Goal: Feedback & Contribution: Leave review/rating

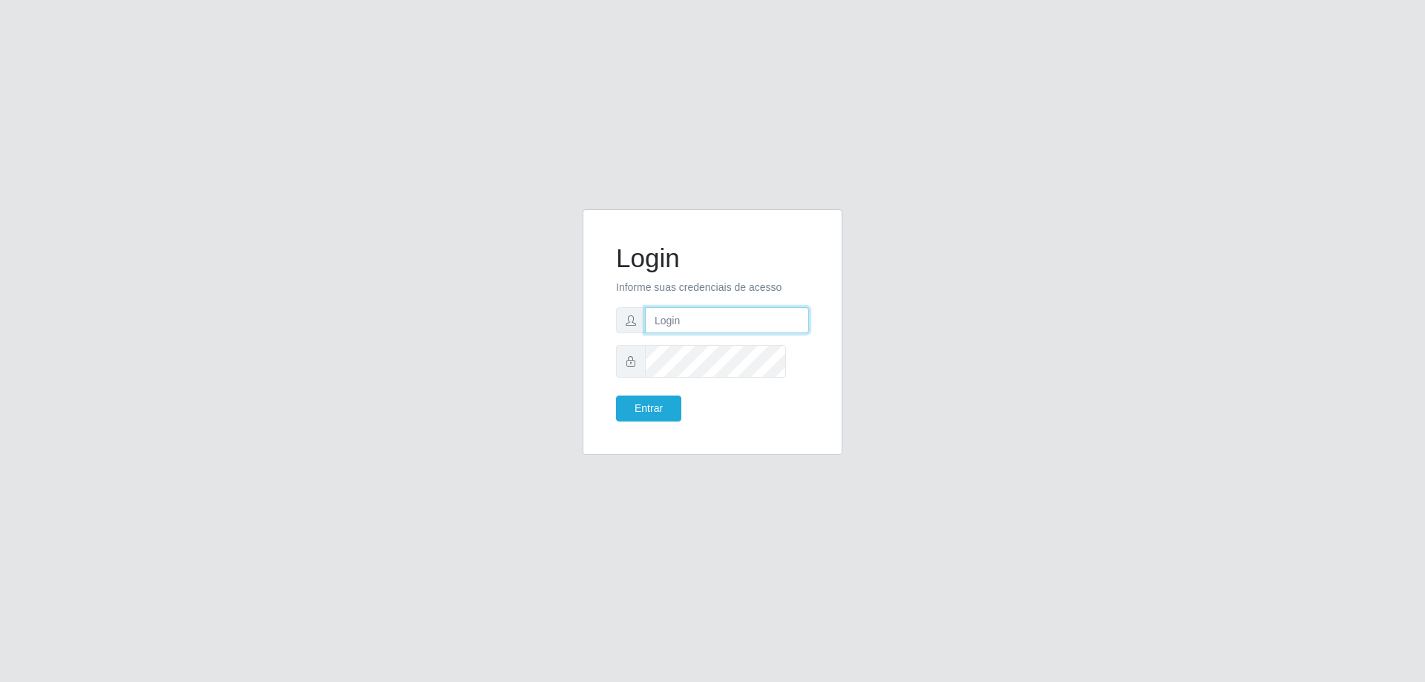
click at [705, 333] on input "text" at bounding box center [727, 320] width 164 height 26
type input "[PERSON_NAME][EMAIL_ADDRESS][DOMAIN_NAME]"
click at [616, 396] on button "Entrar" at bounding box center [648, 409] width 65 height 26
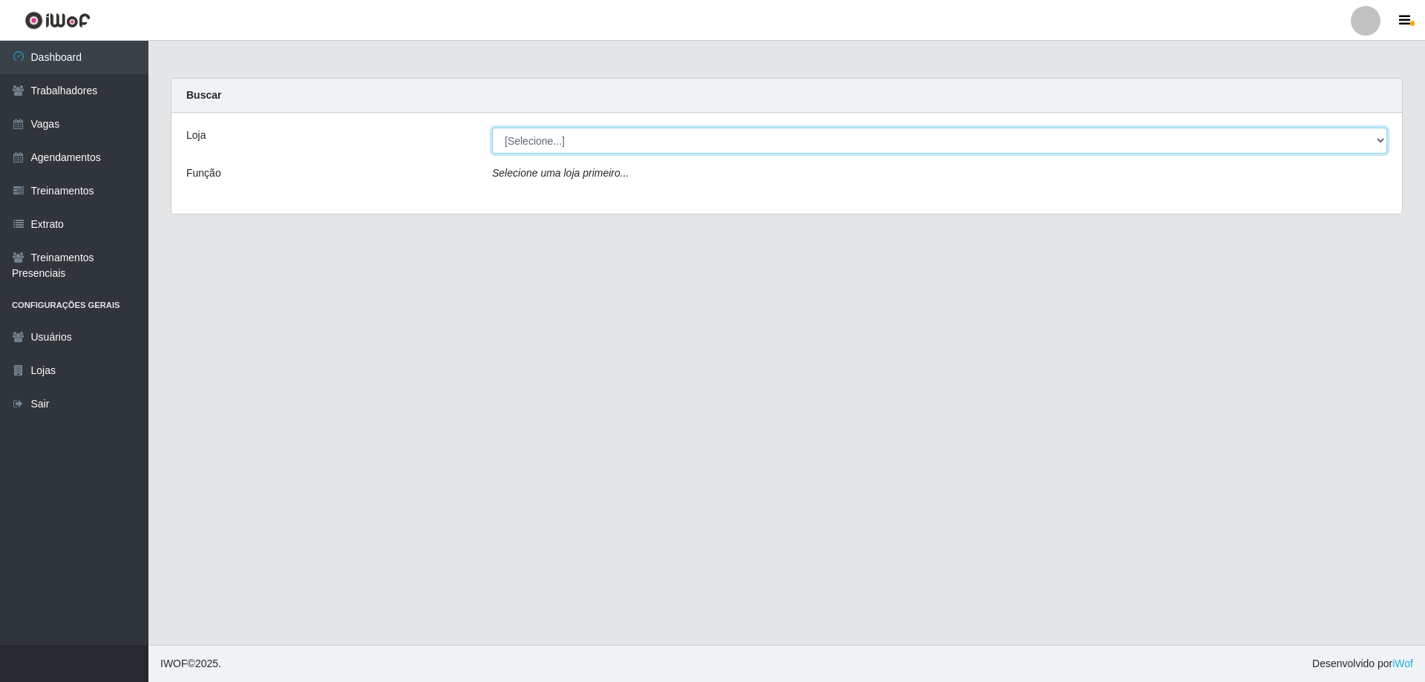
click at [513, 154] on select "[Selecione...] [GEOGRAPHIC_DATA] - [GEOGRAPHIC_DATA]" at bounding box center [939, 141] width 895 height 26
select select "524"
click at [494, 140] on select "[Selecione...] [GEOGRAPHIC_DATA] - [GEOGRAPHIC_DATA]" at bounding box center [939, 141] width 895 height 26
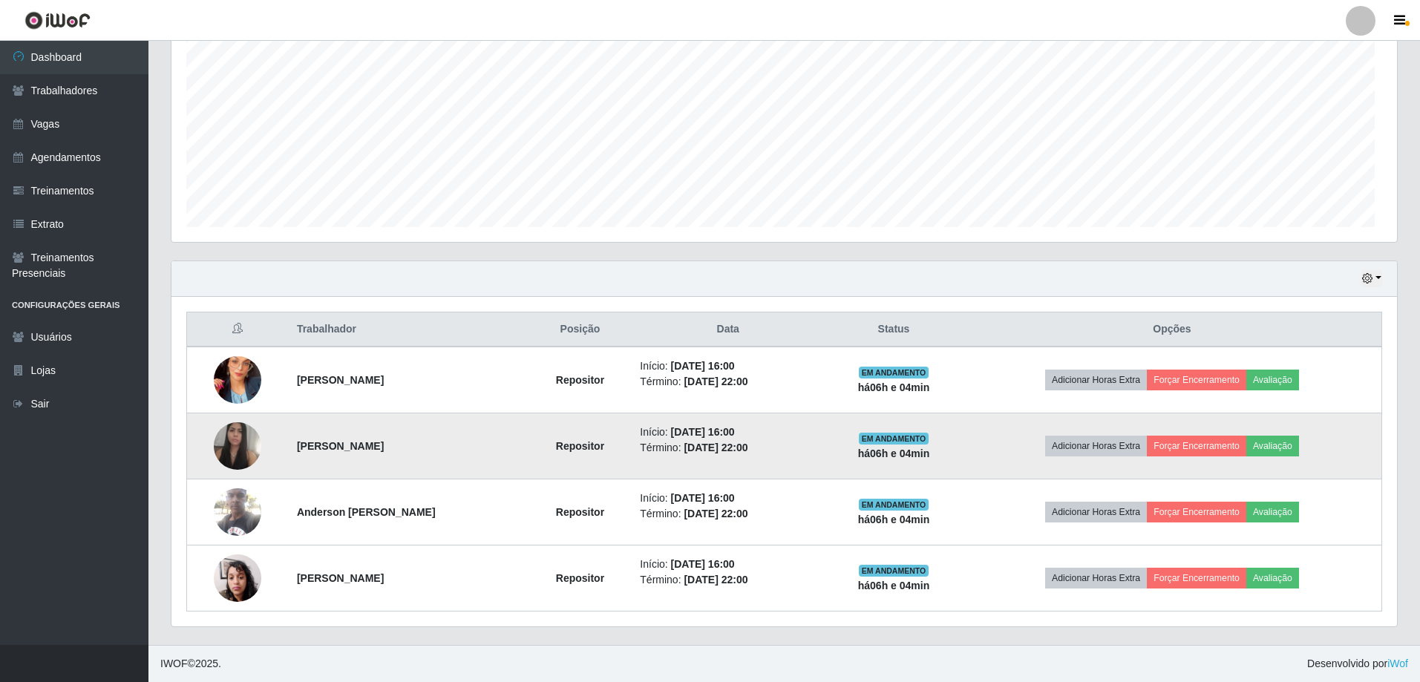
scroll to position [432, 0]
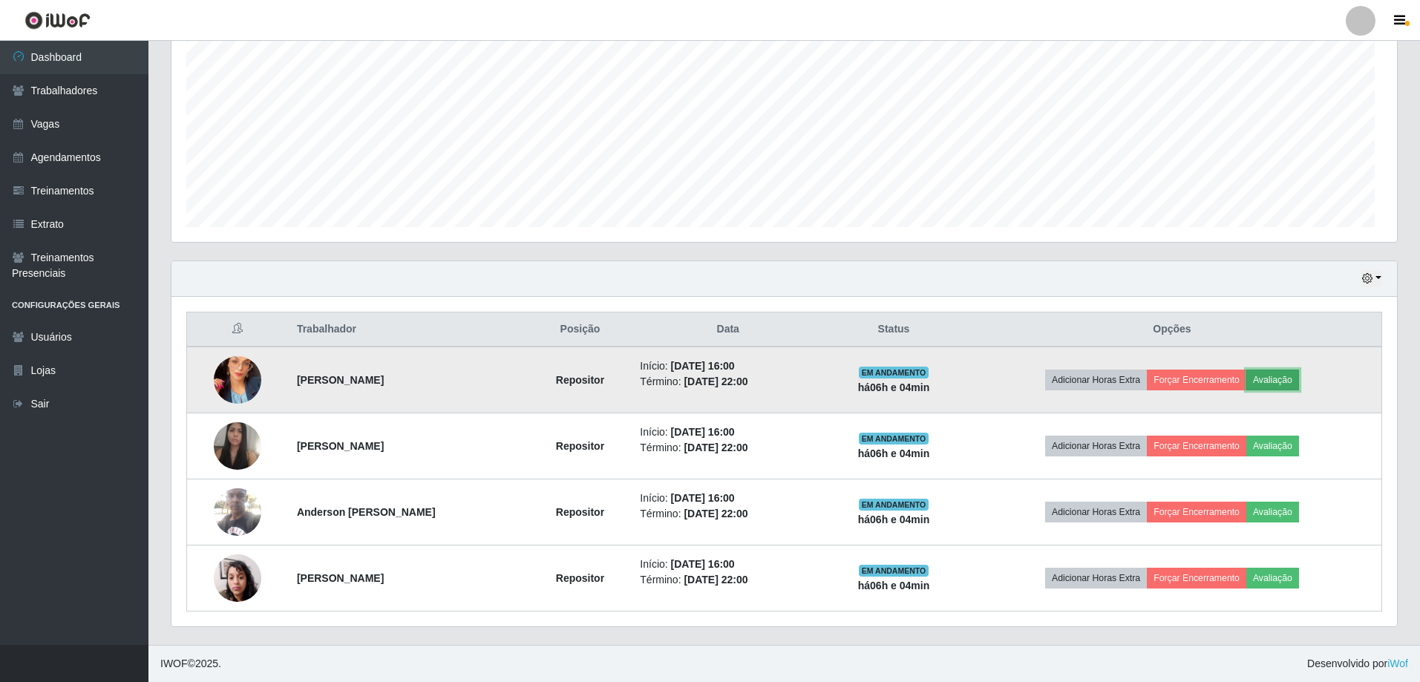
click at [1299, 370] on button "Avaliação" at bounding box center [1272, 380] width 53 height 21
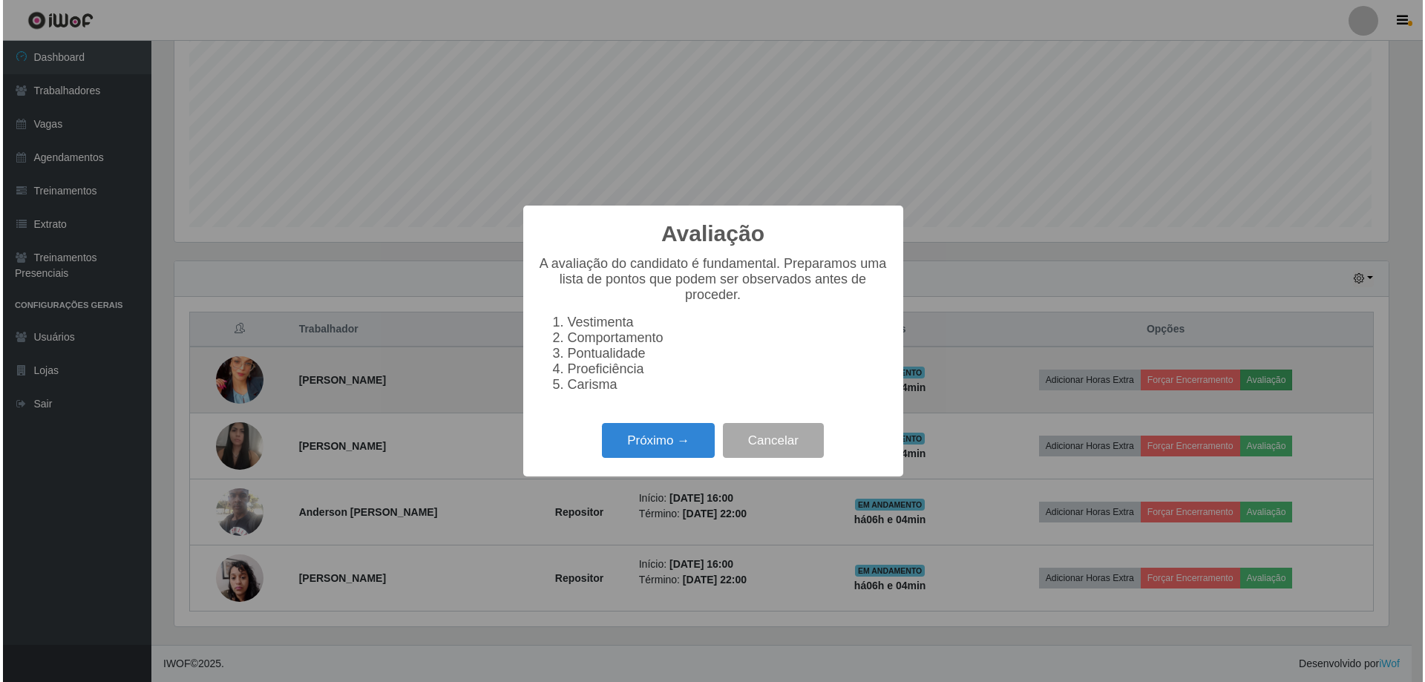
scroll to position [322, 1220]
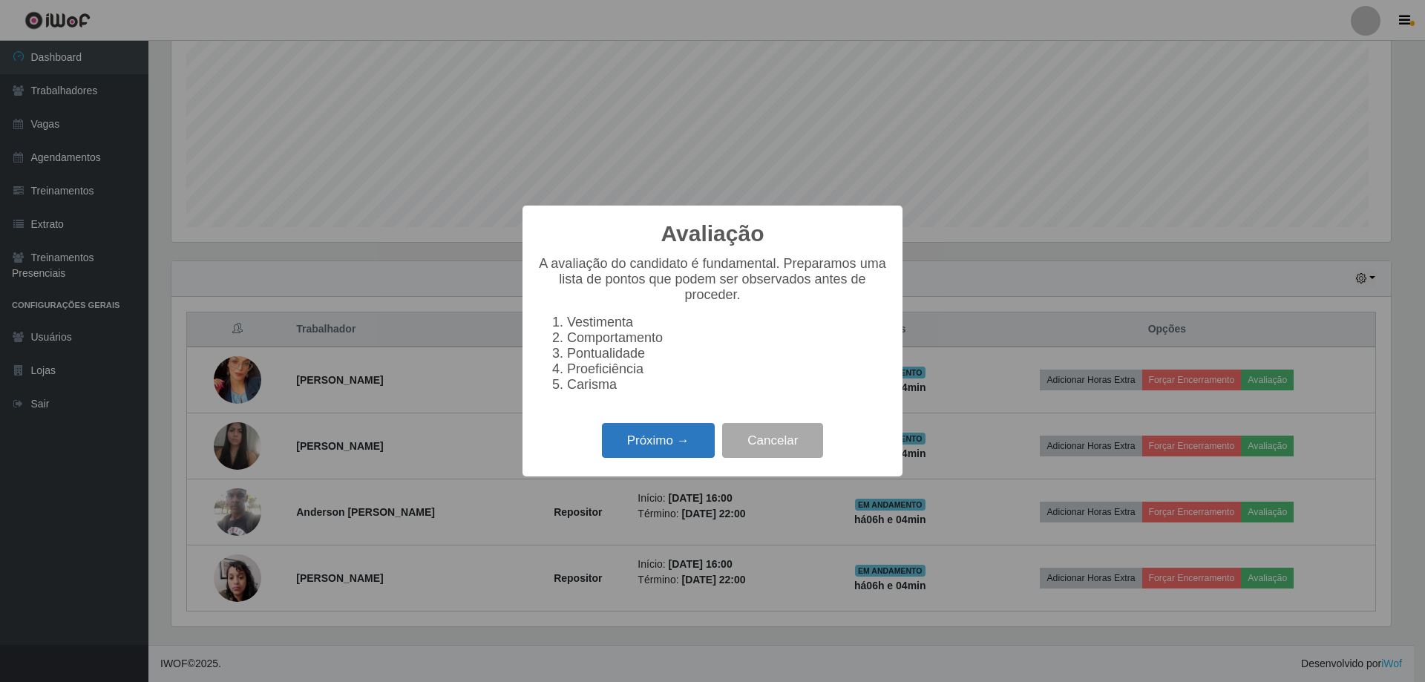
click at [681, 458] on button "Próximo →" at bounding box center [658, 440] width 113 height 35
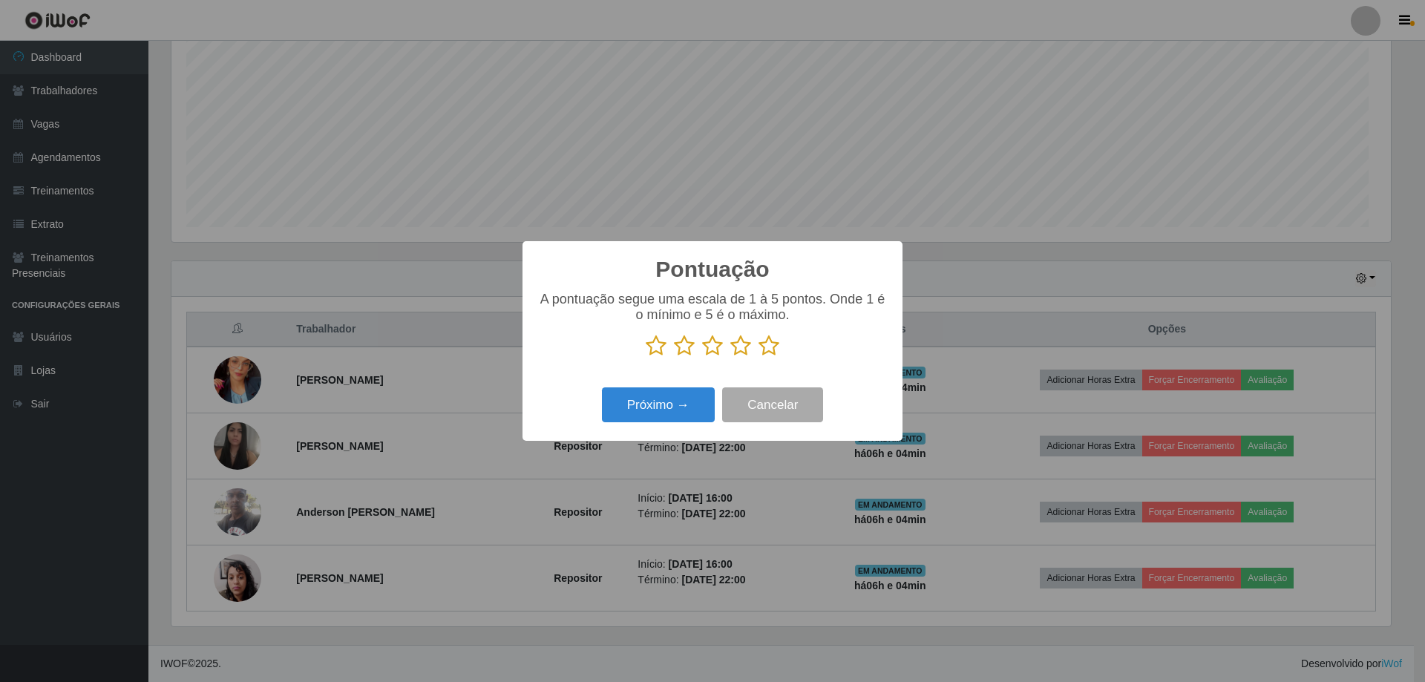
click at [679, 354] on icon at bounding box center [684, 346] width 21 height 22
click at [674, 357] on input "radio" at bounding box center [674, 357] width 0 height 0
click at [658, 353] on icon at bounding box center [656, 346] width 21 height 22
click at [646, 357] on input "radio" at bounding box center [646, 357] width 0 height 0
click at [663, 414] on button "Próximo →" at bounding box center [658, 404] width 113 height 35
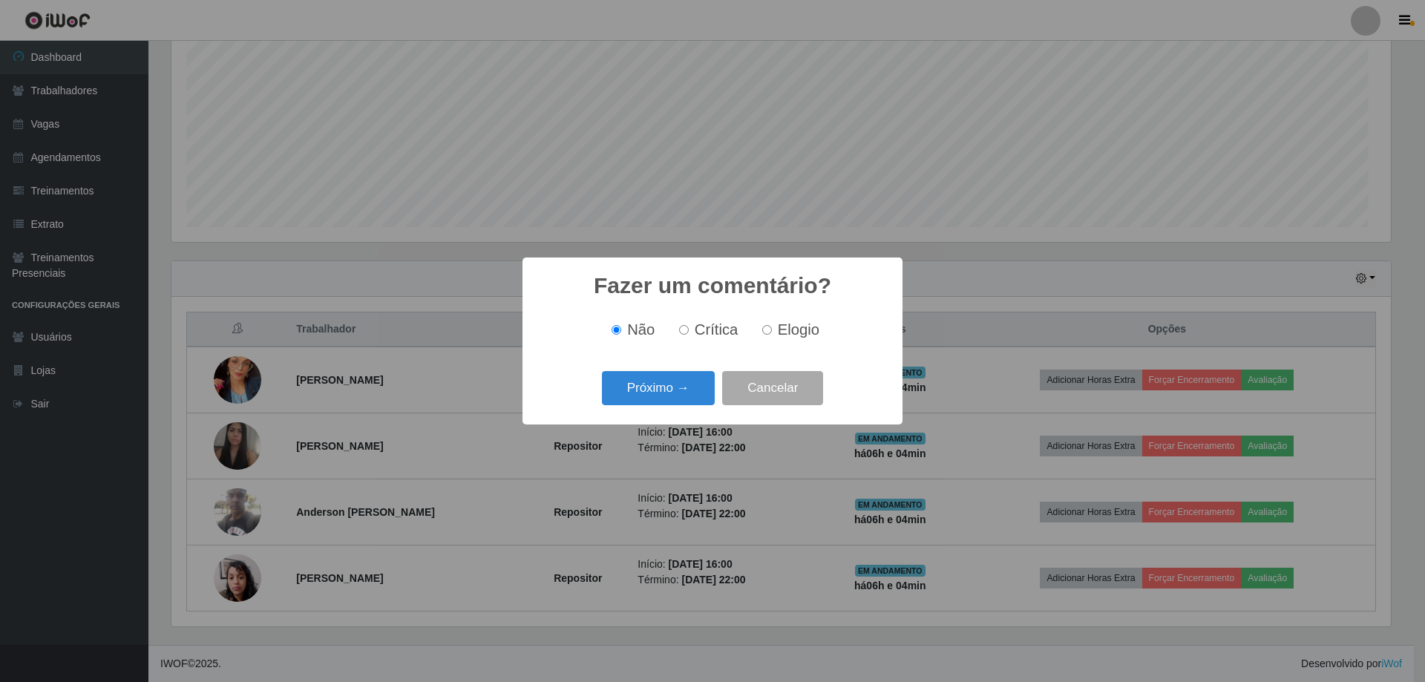
click at [711, 333] on span "Crítica" at bounding box center [717, 329] width 44 height 16
click at [689, 333] on input "Crítica" at bounding box center [684, 330] width 10 height 10
radio input "true"
click at [674, 398] on button "Próximo →" at bounding box center [658, 388] width 113 height 35
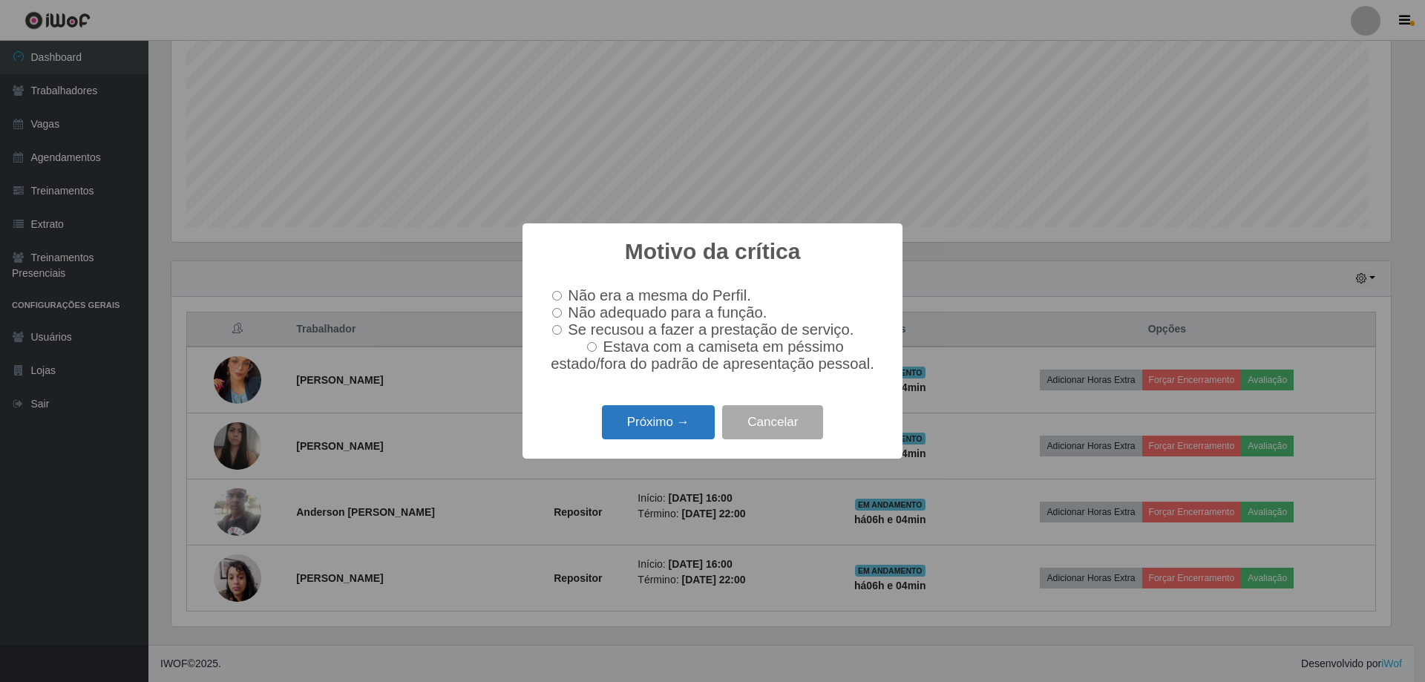
click at [675, 440] on button "Próximo →" at bounding box center [658, 422] width 113 height 35
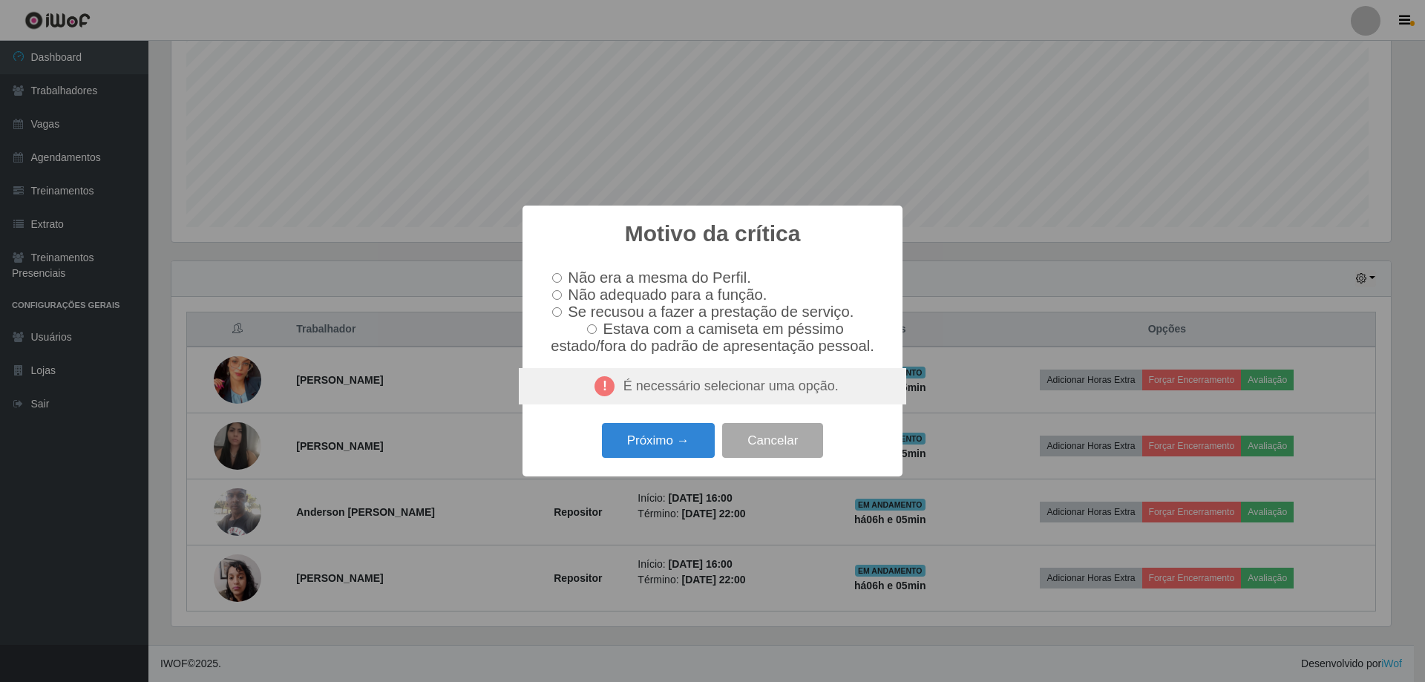
click at [552, 290] on input "Não adequado para a função." at bounding box center [557, 295] width 10 height 10
radio input "true"
click at [643, 458] on button "Próximo →" at bounding box center [658, 440] width 113 height 35
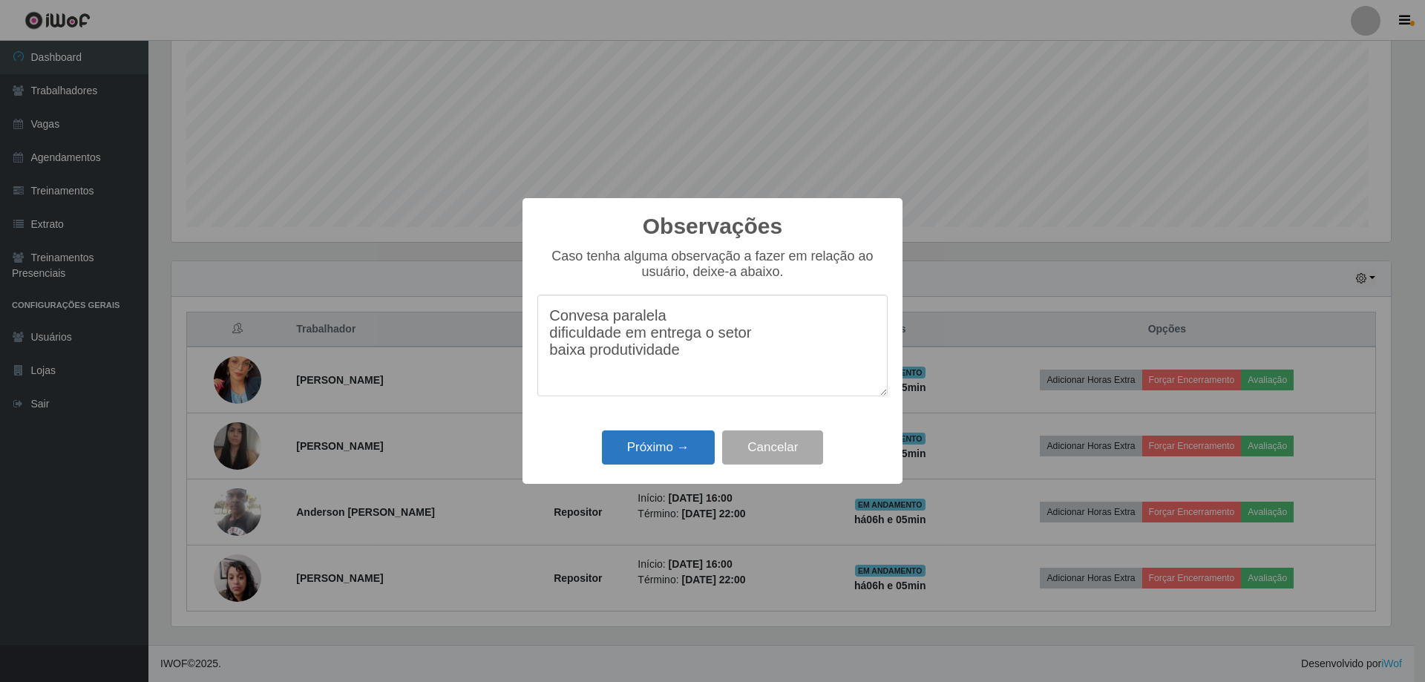
type textarea "Convesa paralela dificuldade em entrega o setor baixa produtividade"
click at [645, 465] on button "Próximo →" at bounding box center [658, 448] width 113 height 35
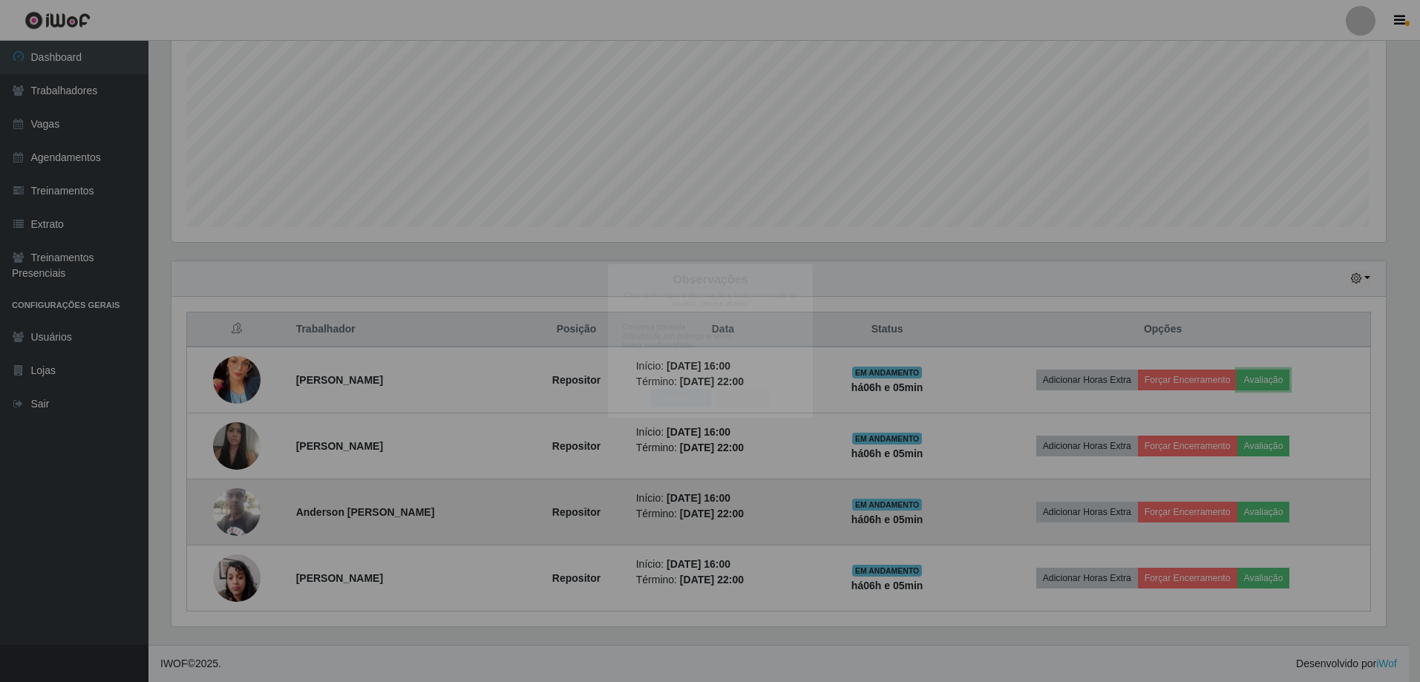
scroll to position [322, 1225]
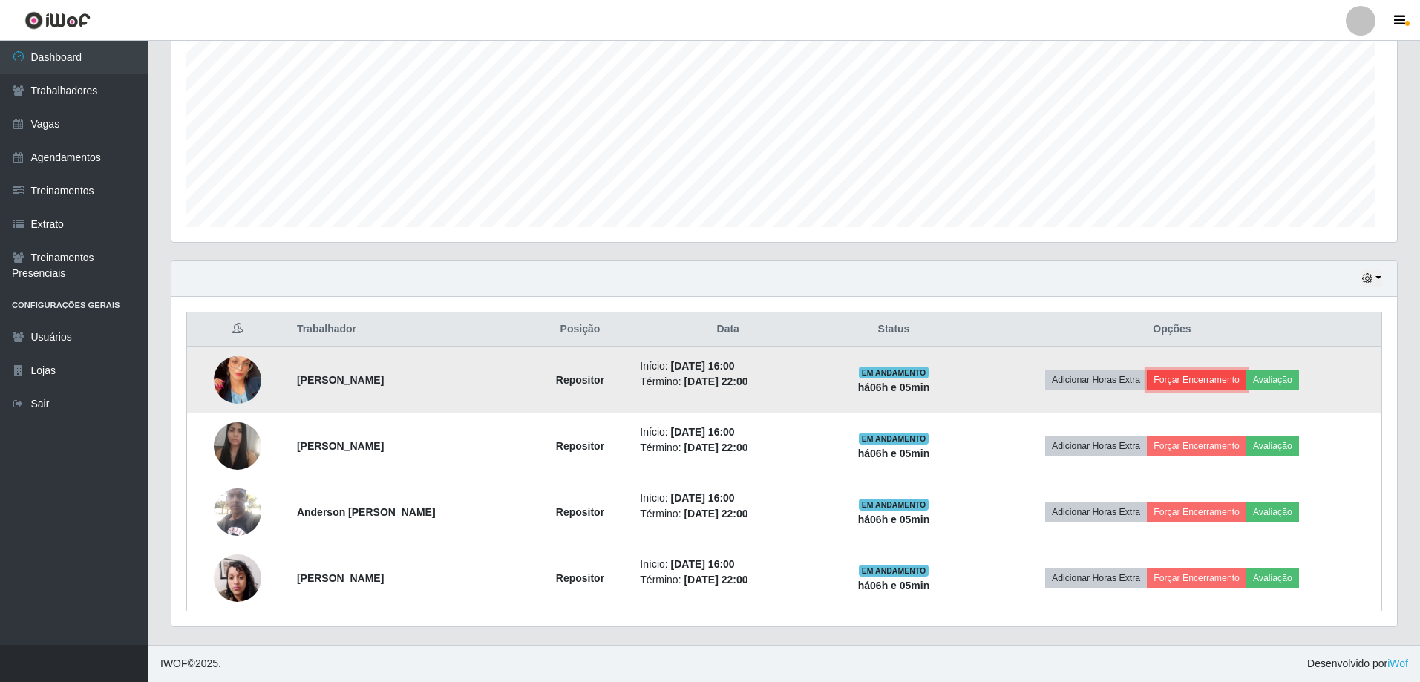
click at [1219, 370] on button "Forçar Encerramento" at bounding box center [1196, 380] width 99 height 21
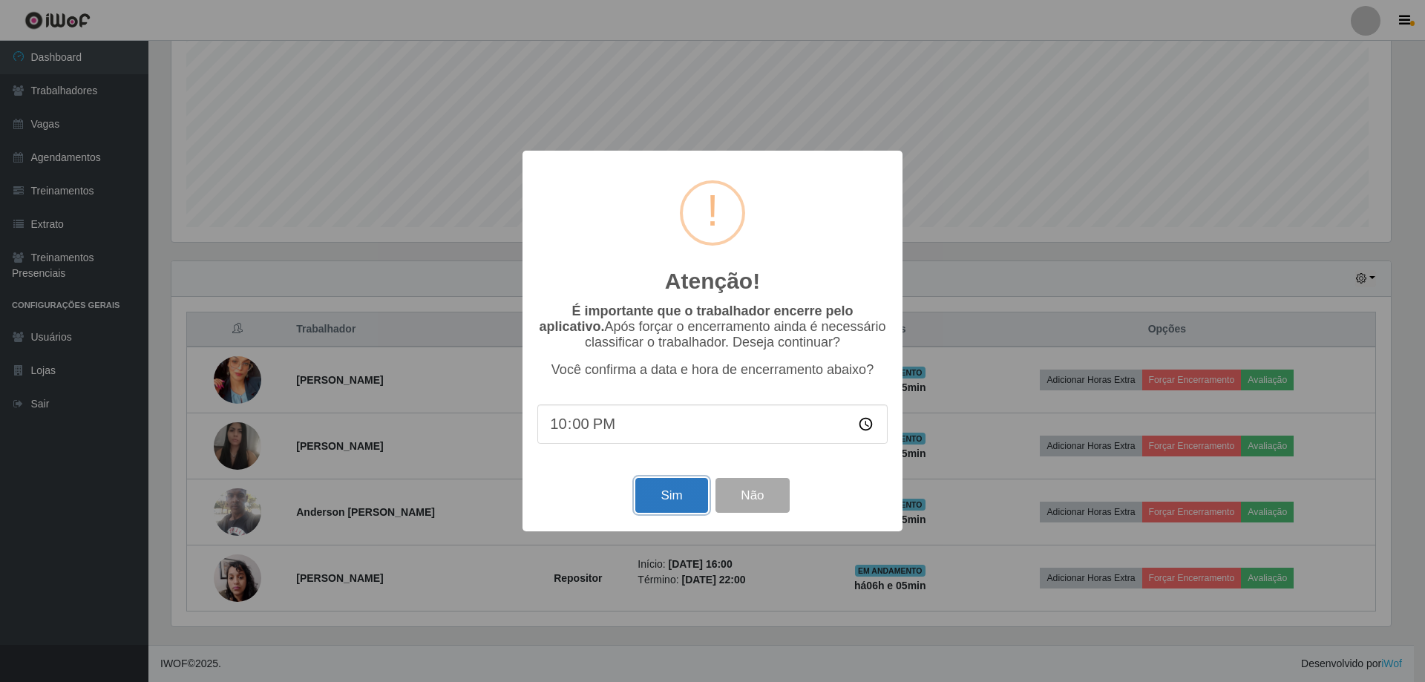
click at [667, 513] on button "Sim" at bounding box center [671, 495] width 72 height 35
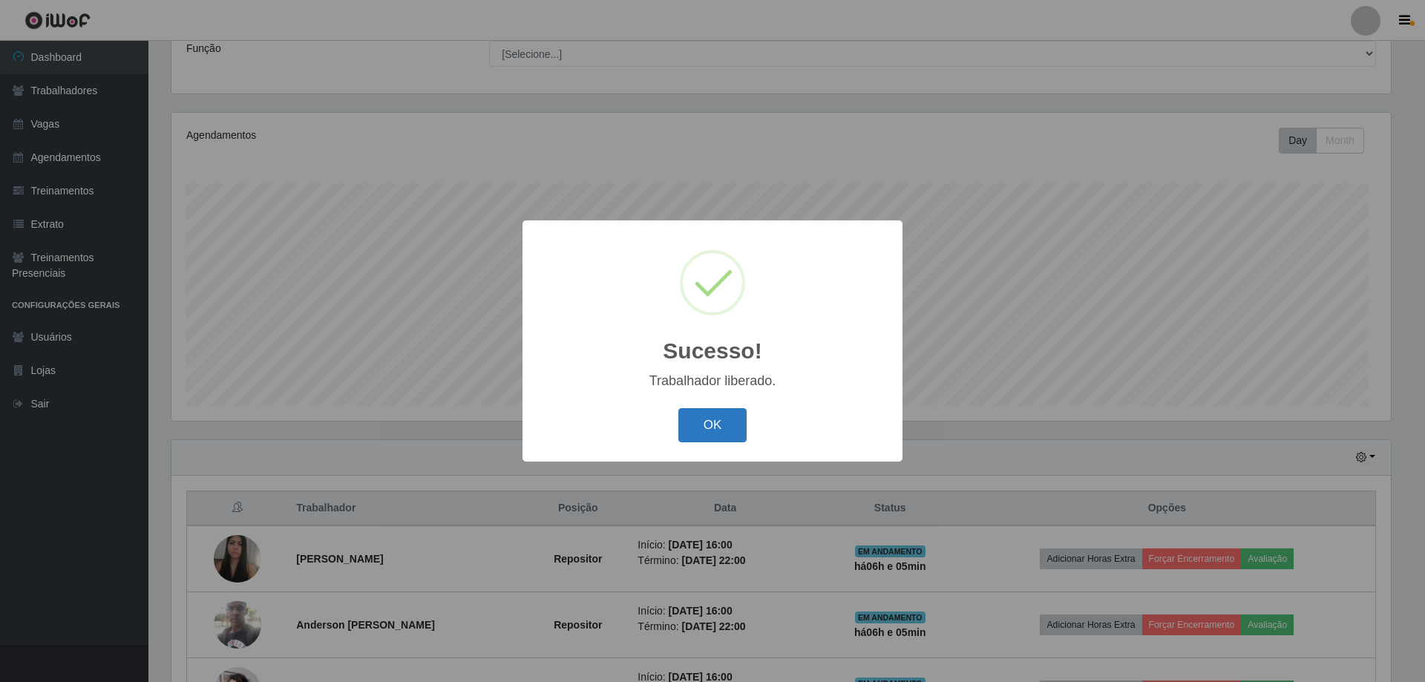
click at [712, 443] on button "OK" at bounding box center [712, 425] width 69 height 35
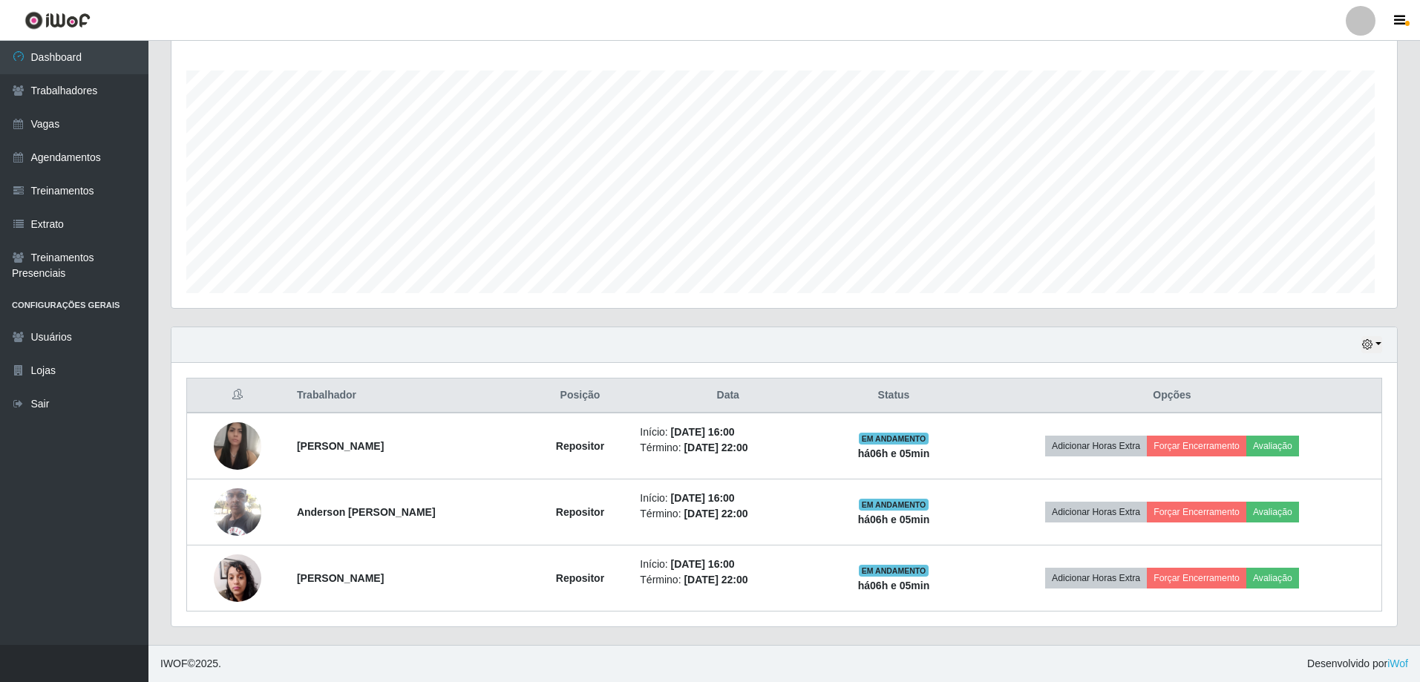
scroll to position [273, 0]
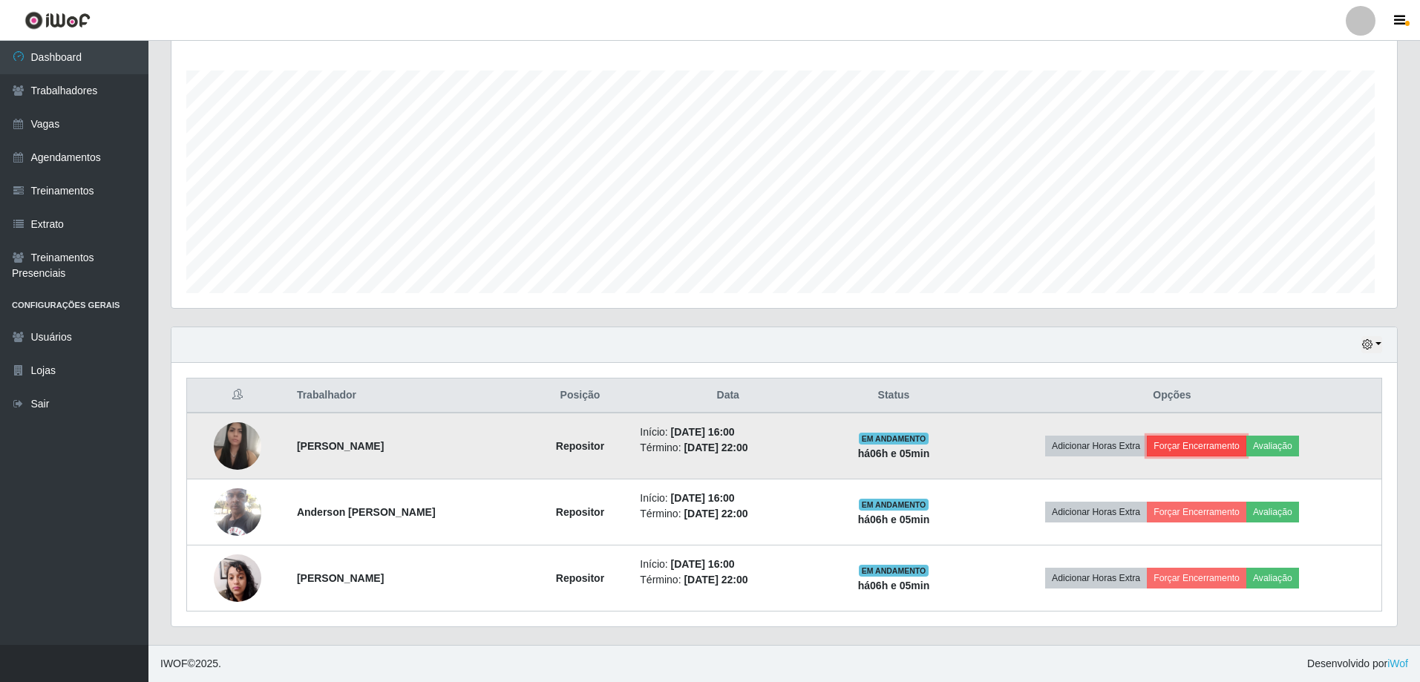
click at [1198, 456] on button "Forçar Encerramento" at bounding box center [1196, 446] width 99 height 21
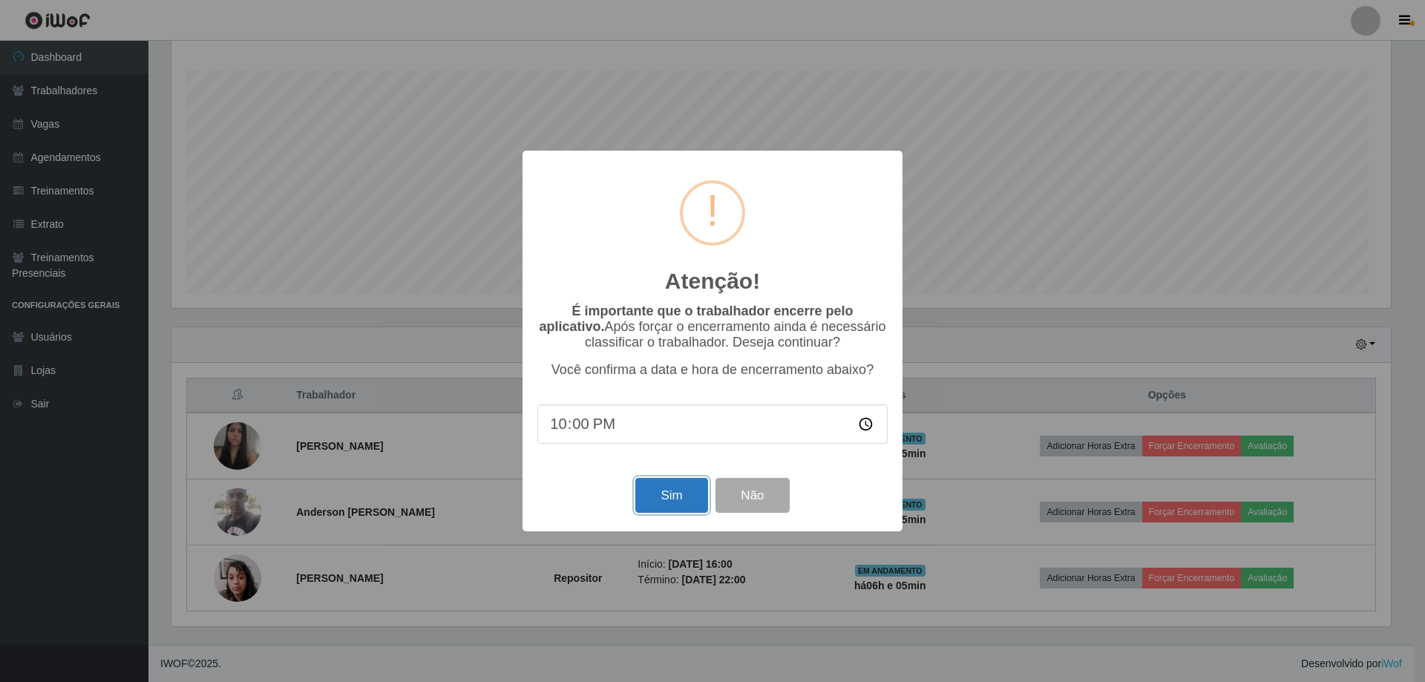
click at [683, 513] on button "Sim" at bounding box center [671, 495] width 72 height 35
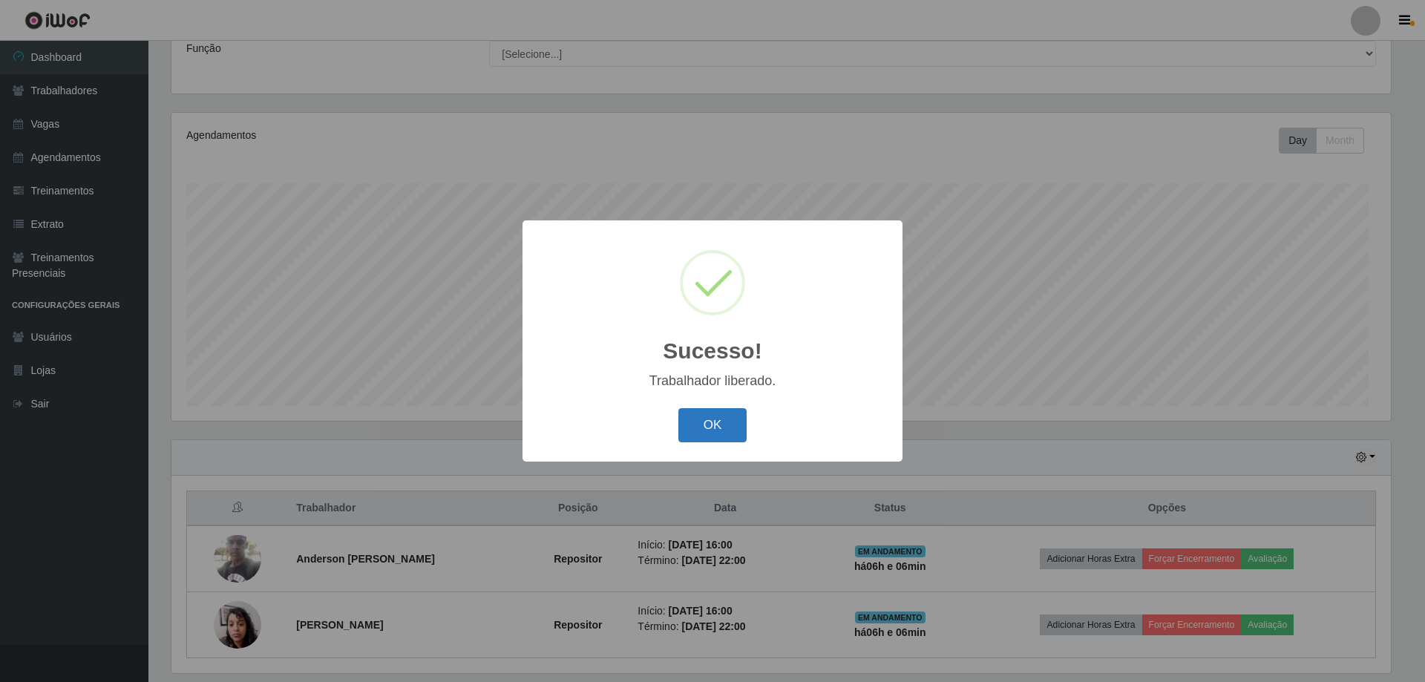
click at [742, 443] on button "OK" at bounding box center [712, 425] width 69 height 35
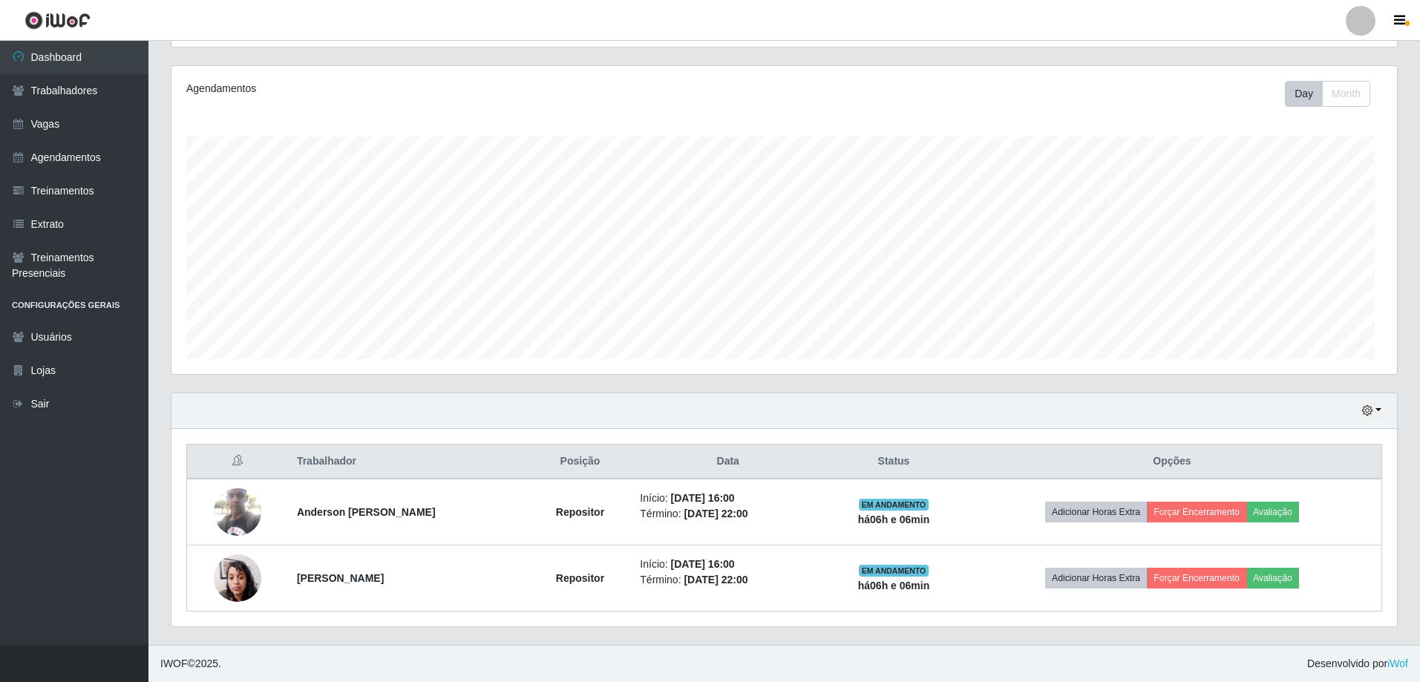
scroll to position [278, 0]
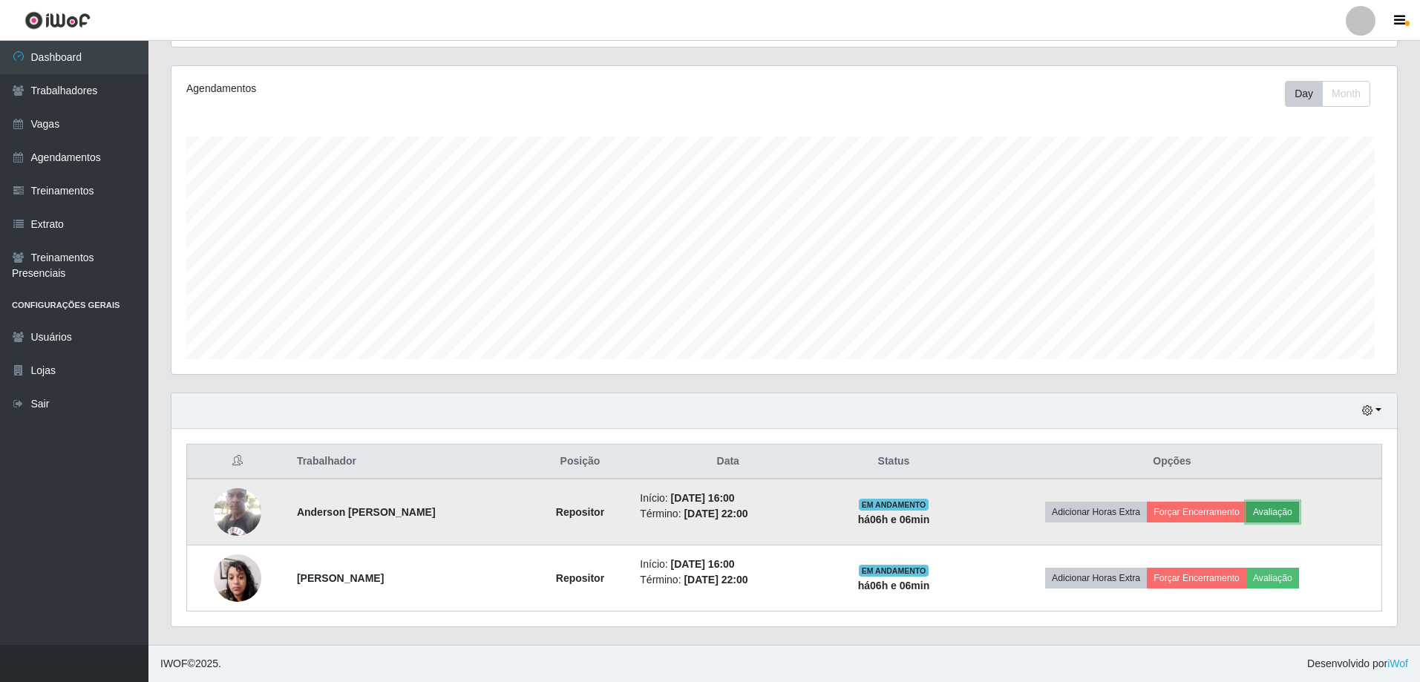
click at [1298, 502] on button "Avaliação" at bounding box center [1272, 512] width 53 height 21
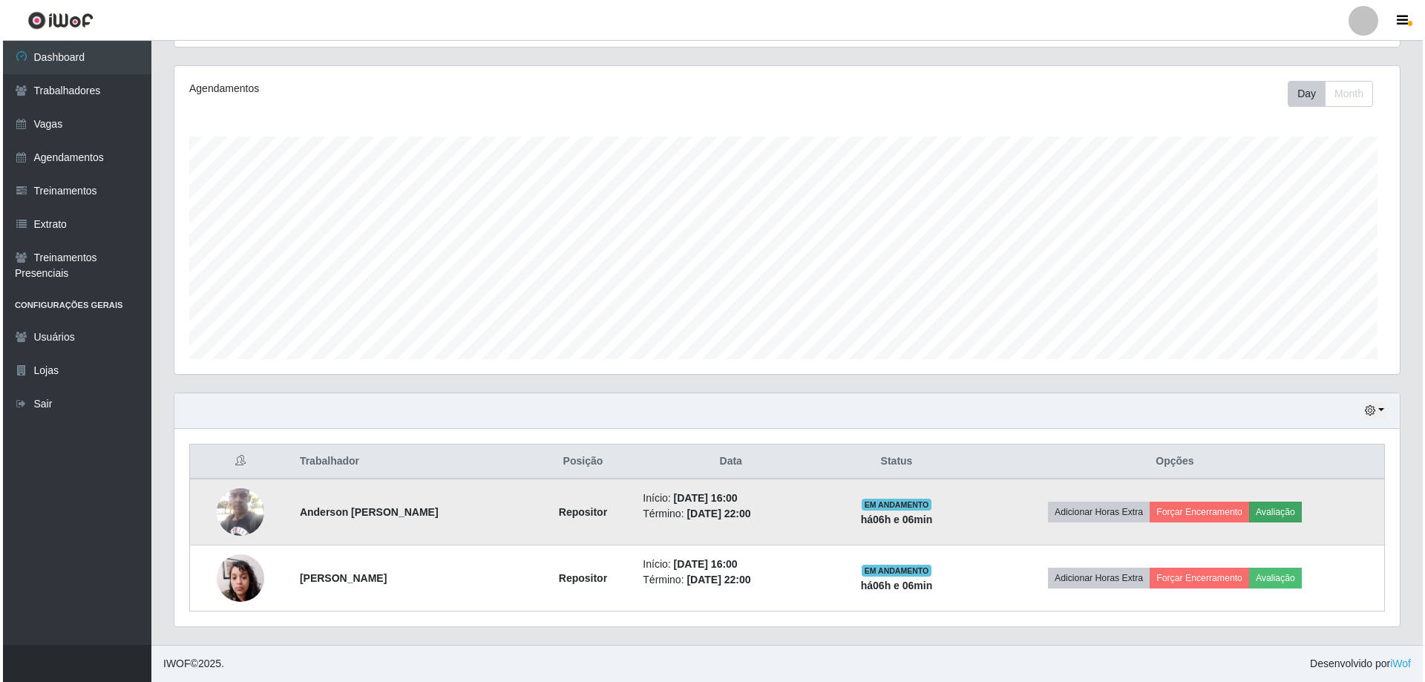
scroll to position [322, 1220]
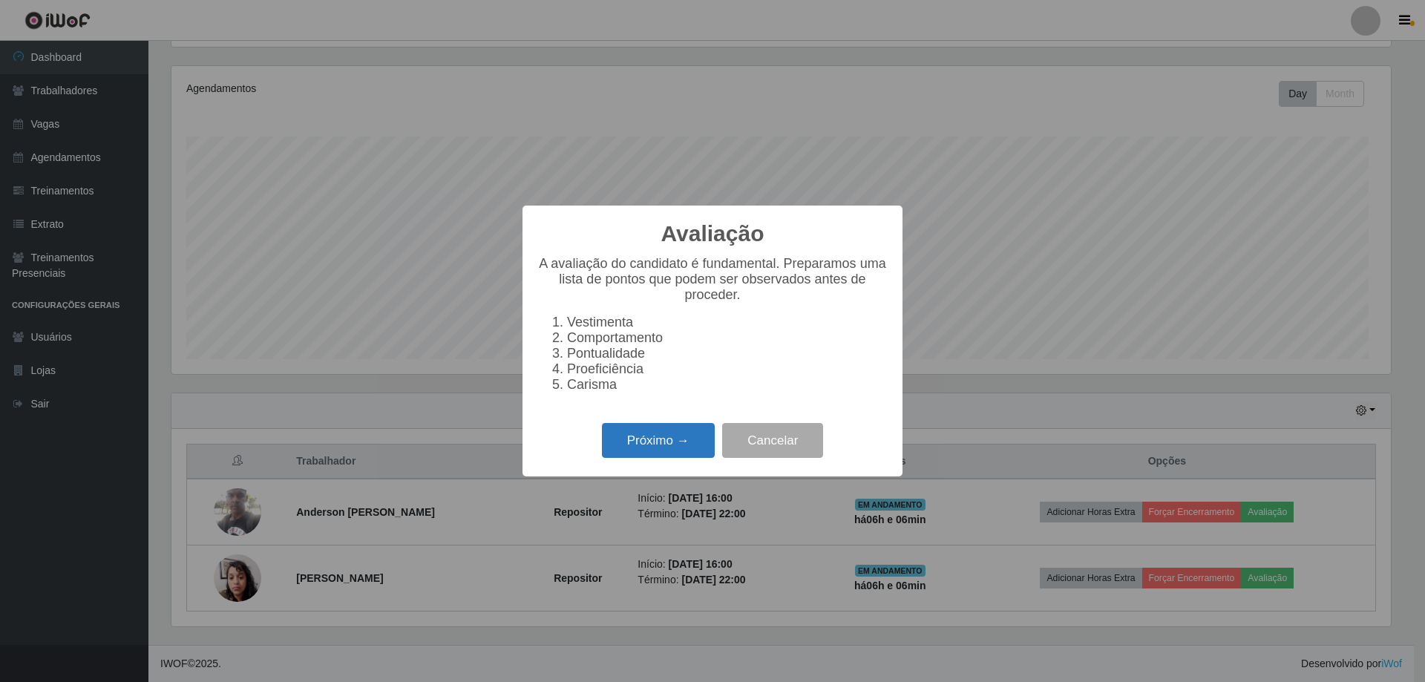
click at [656, 458] on button "Próximo →" at bounding box center [658, 440] width 113 height 35
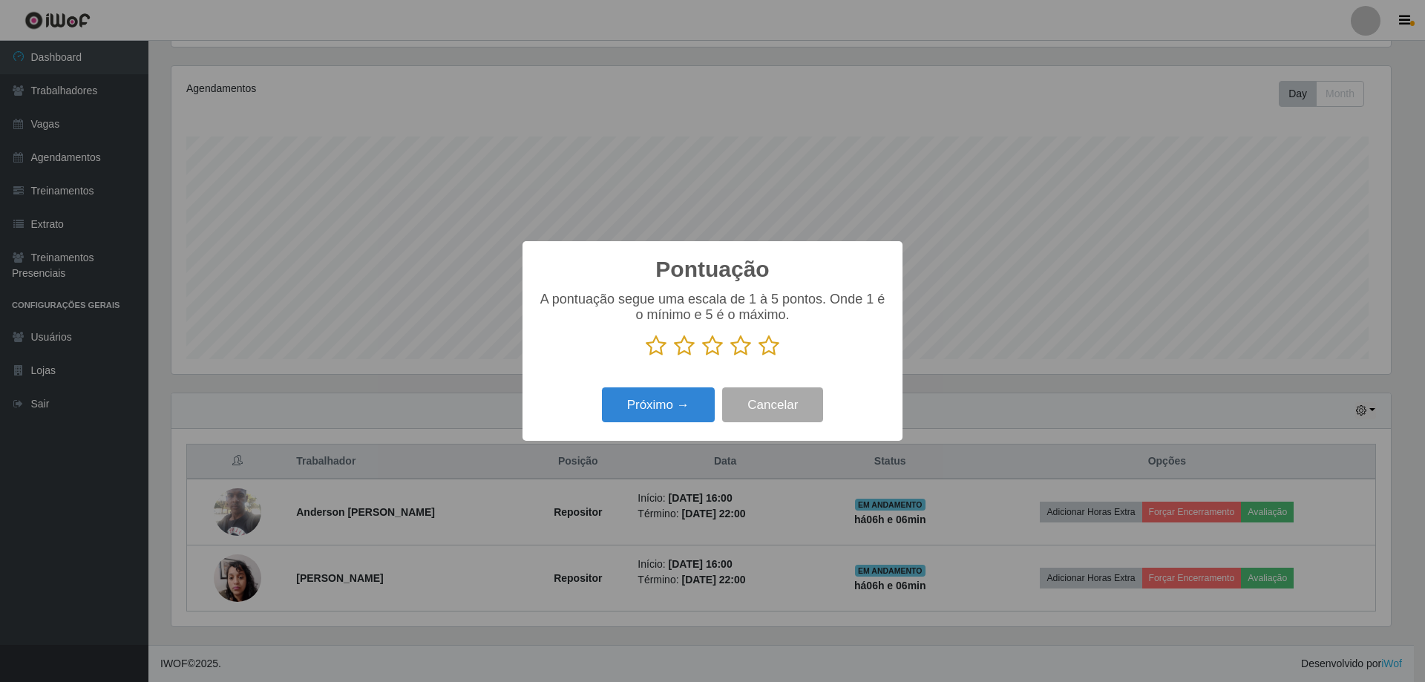
scroll to position [741936, 741038]
click at [768, 356] on icon at bounding box center [769, 346] width 21 height 22
click at [759, 357] on input "radio" at bounding box center [759, 357] width 0 height 0
click at [655, 417] on button "Próximo →" at bounding box center [658, 404] width 113 height 35
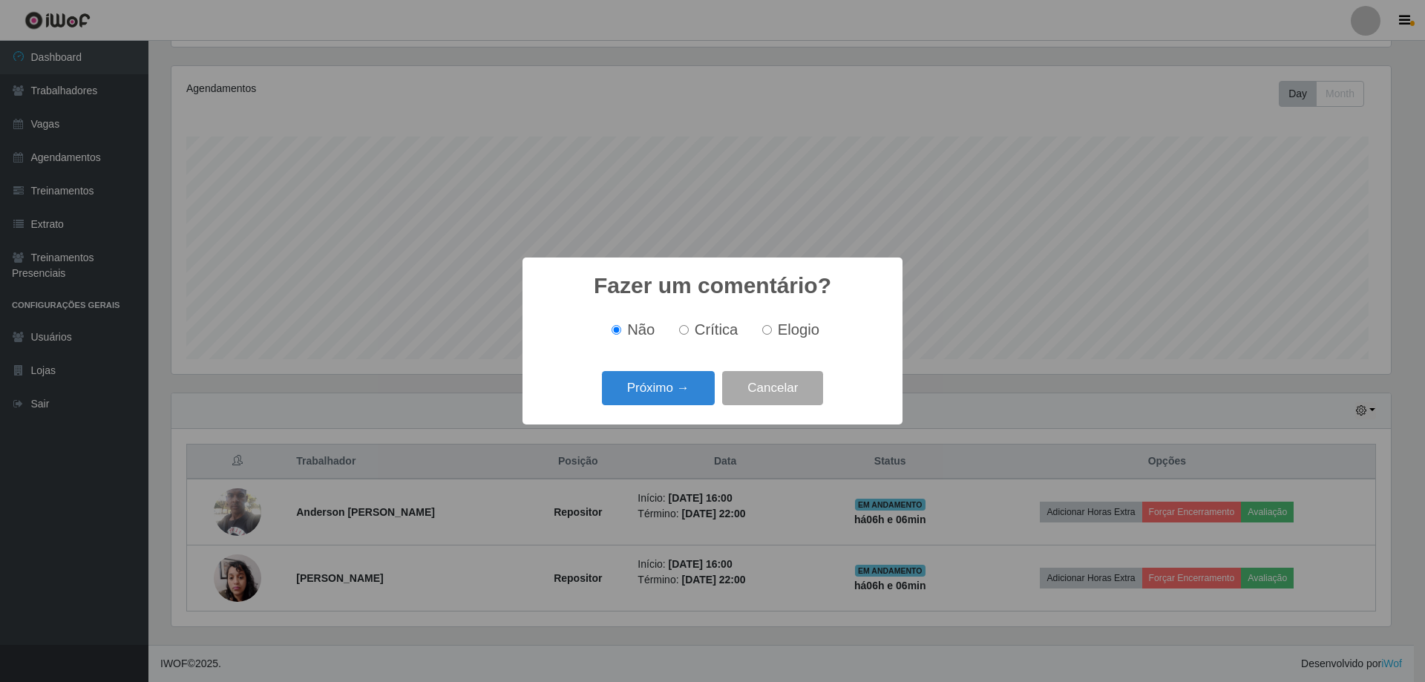
click at [805, 328] on span "Elogio" at bounding box center [799, 329] width 42 height 16
click at [772, 328] on input "Elogio" at bounding box center [767, 330] width 10 height 10
radio input "true"
click at [687, 406] on button "Próximo →" at bounding box center [658, 388] width 113 height 35
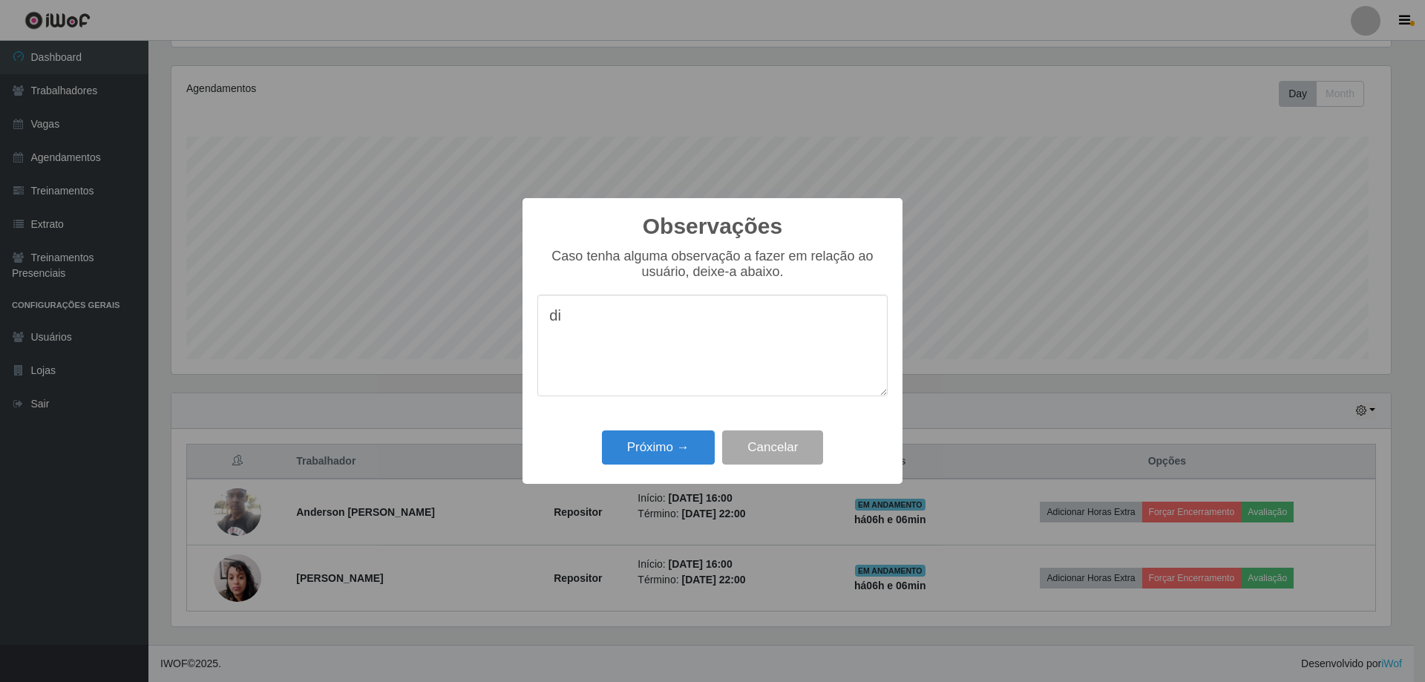
type textarea "d"
type textarea "proativo educado"
click at [675, 465] on button "Próximo →" at bounding box center [658, 448] width 113 height 35
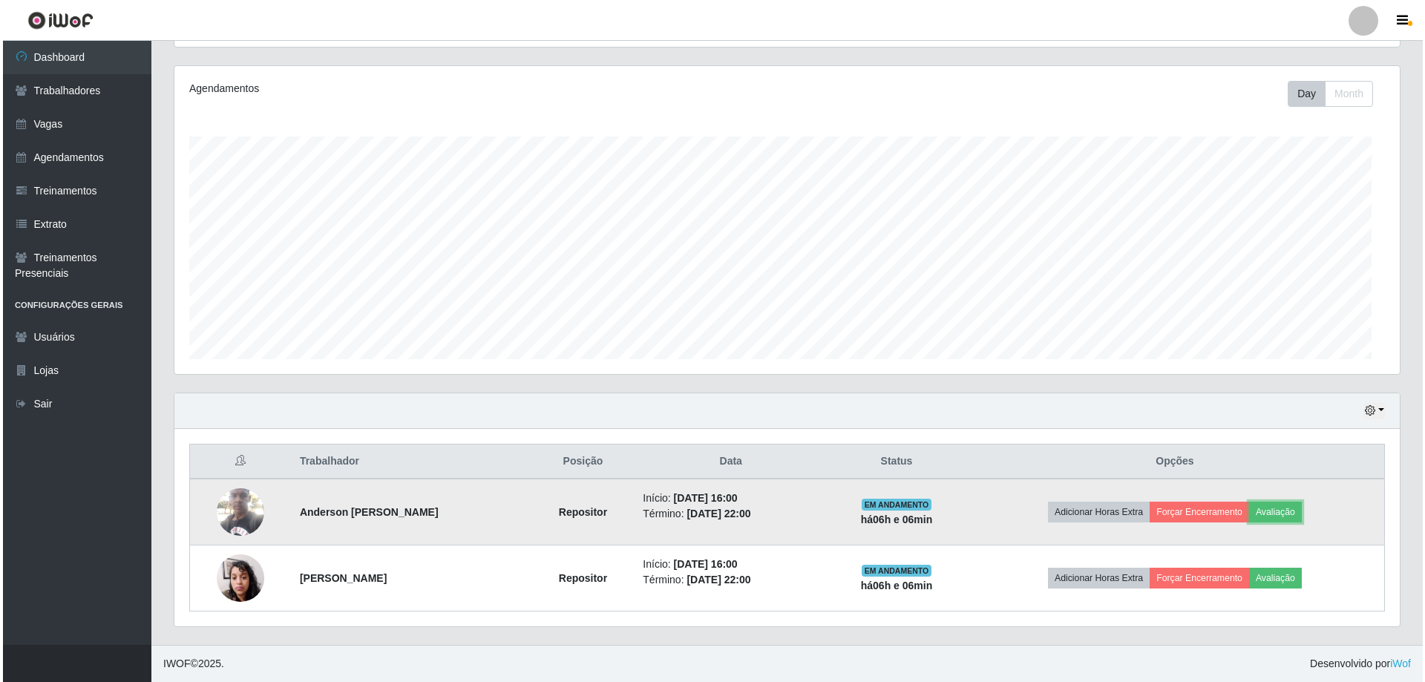
scroll to position [322, 1225]
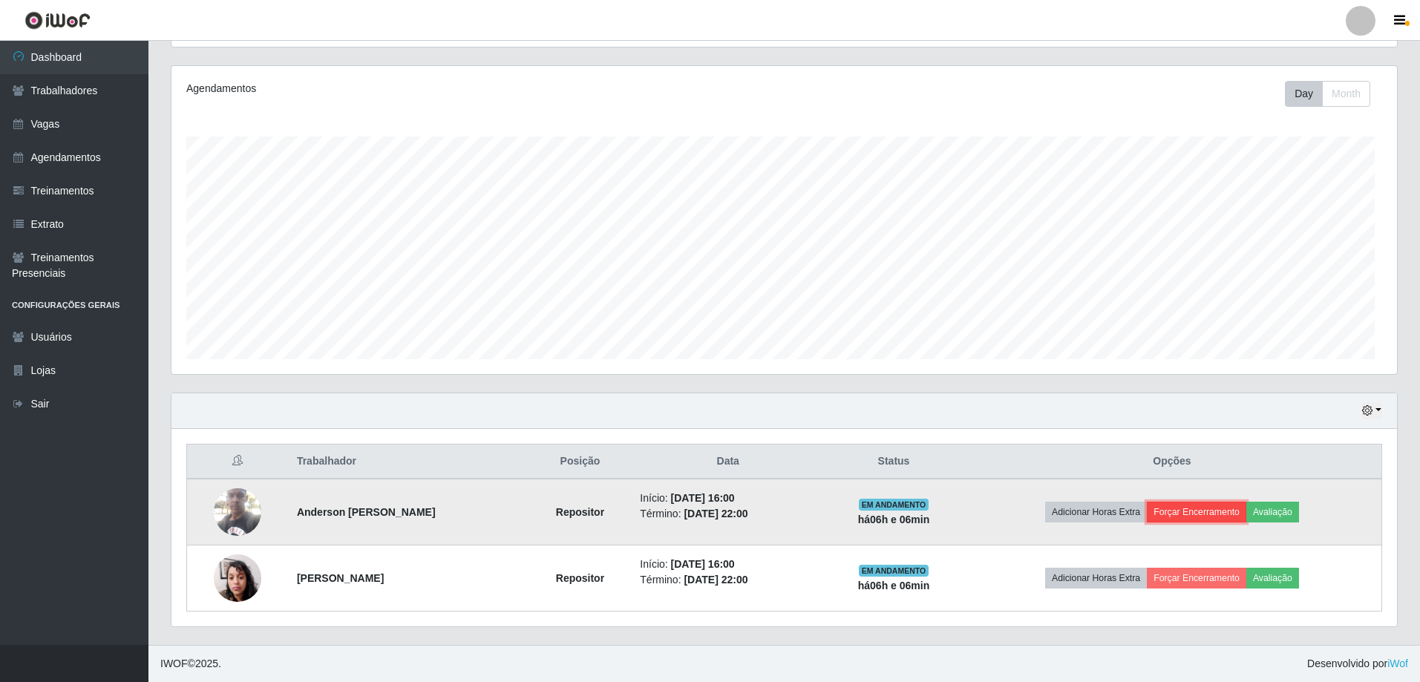
click at [1215, 502] on button "Forçar Encerramento" at bounding box center [1196, 512] width 99 height 21
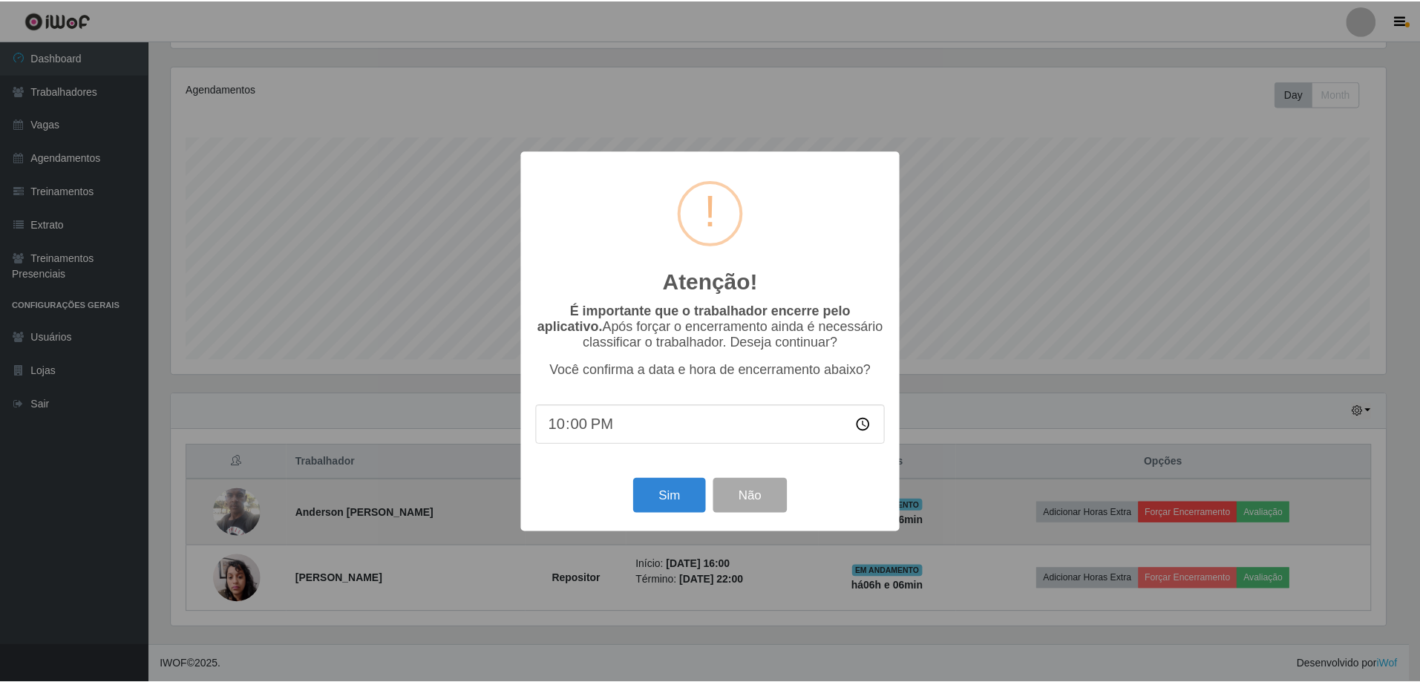
scroll to position [0, 0]
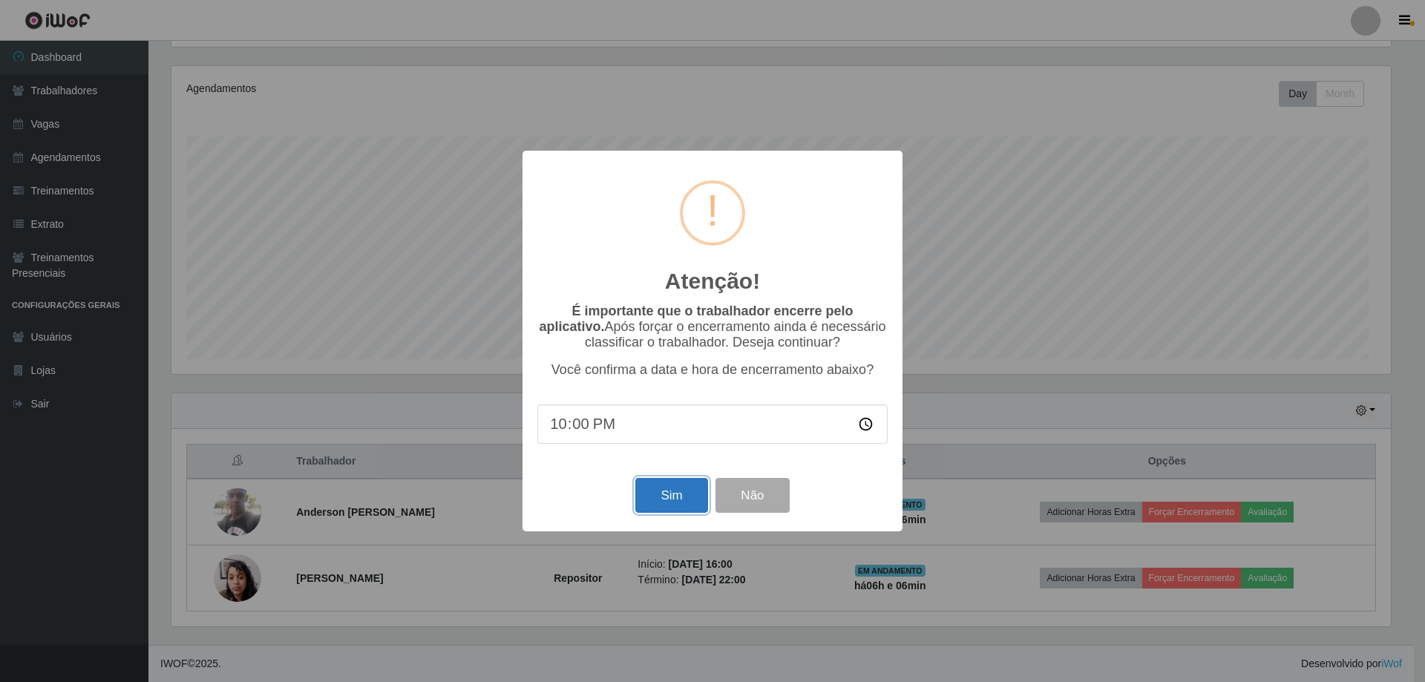
click at [665, 513] on button "Sim" at bounding box center [671, 495] width 72 height 35
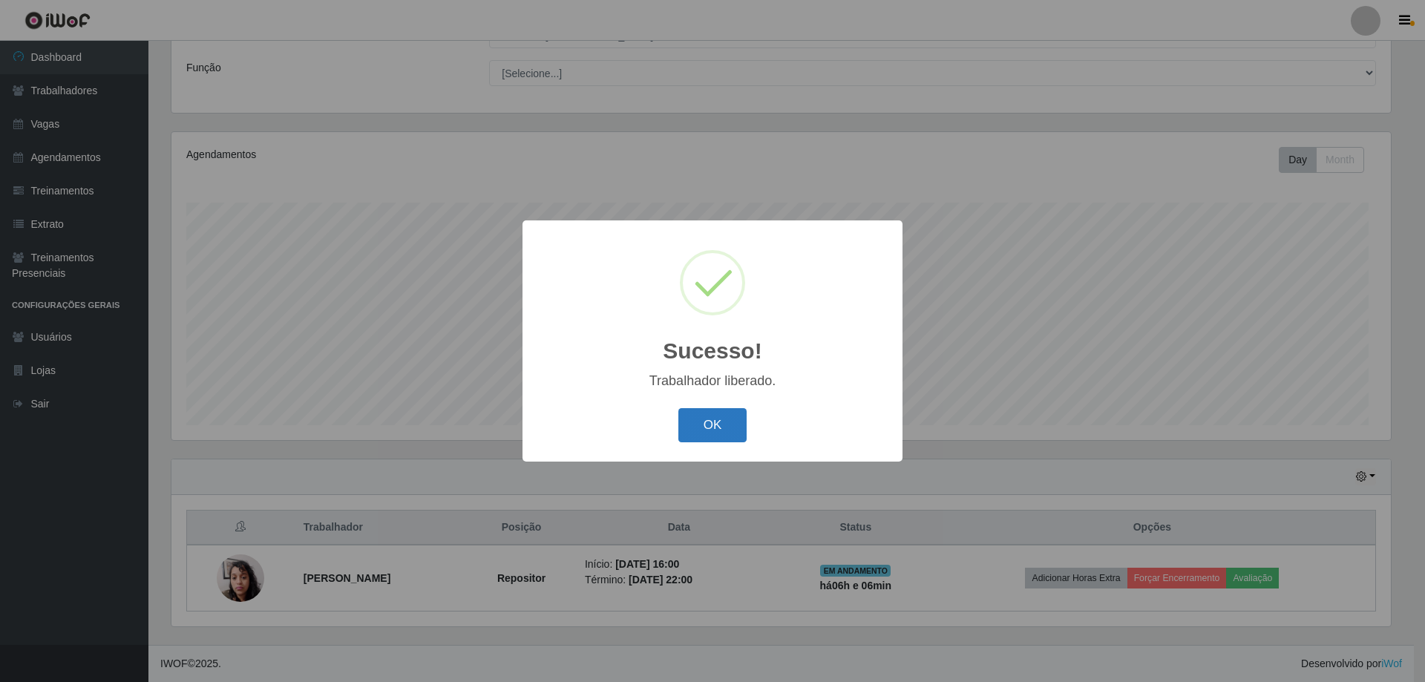
click at [706, 443] on button "OK" at bounding box center [712, 425] width 69 height 35
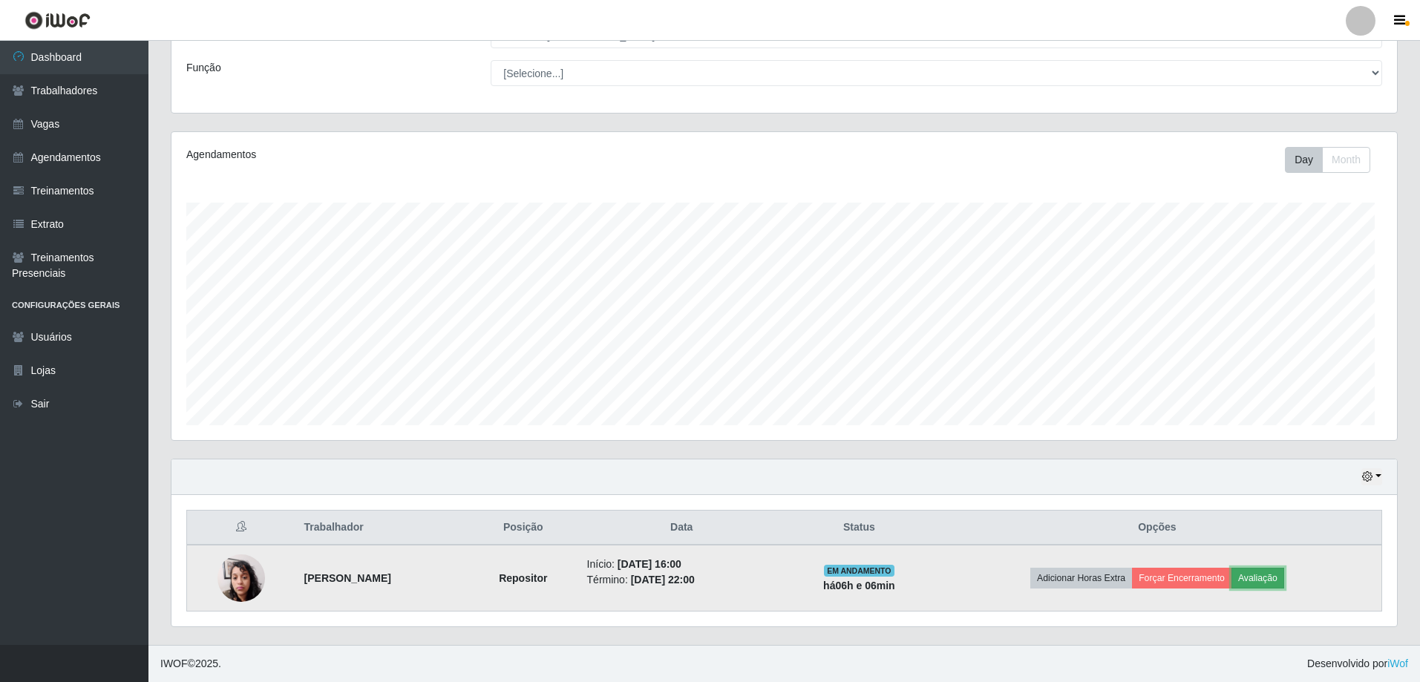
click at [1284, 568] on button "Avaliação" at bounding box center [1257, 578] width 53 height 21
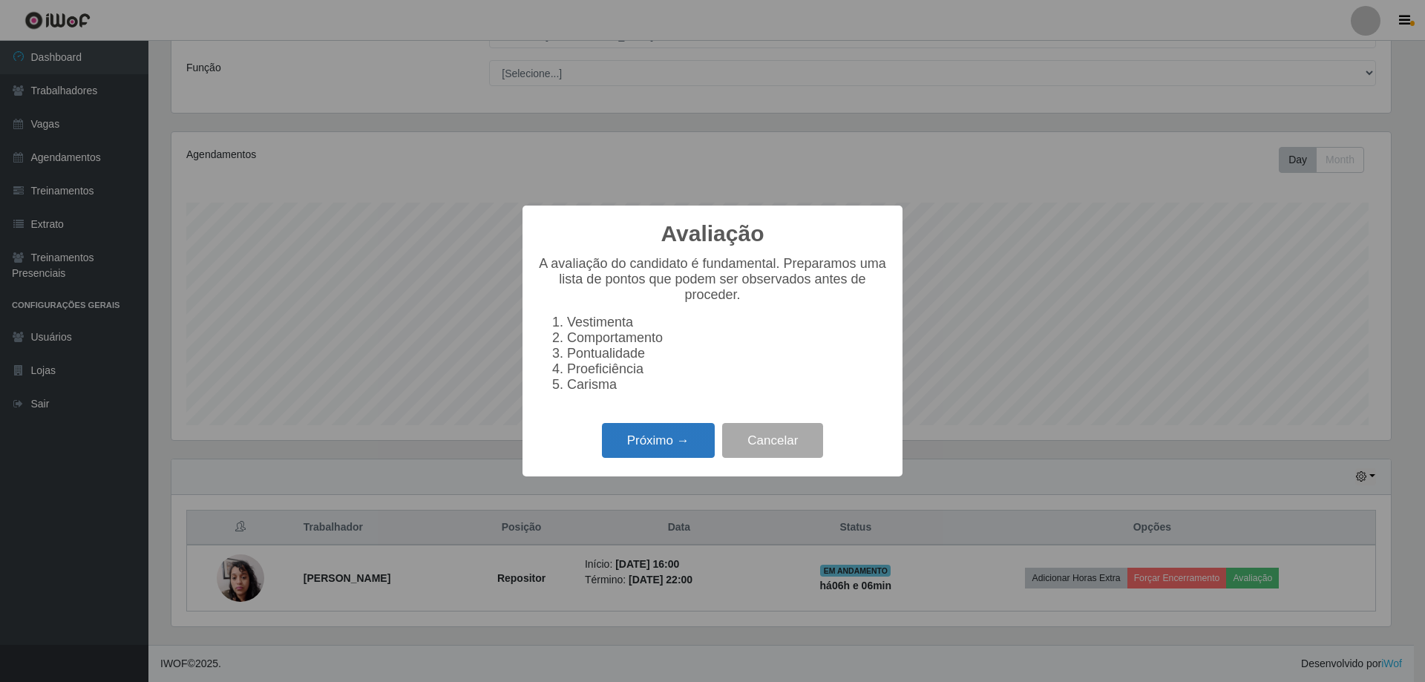
click at [699, 458] on button "Próximo →" at bounding box center [658, 440] width 113 height 35
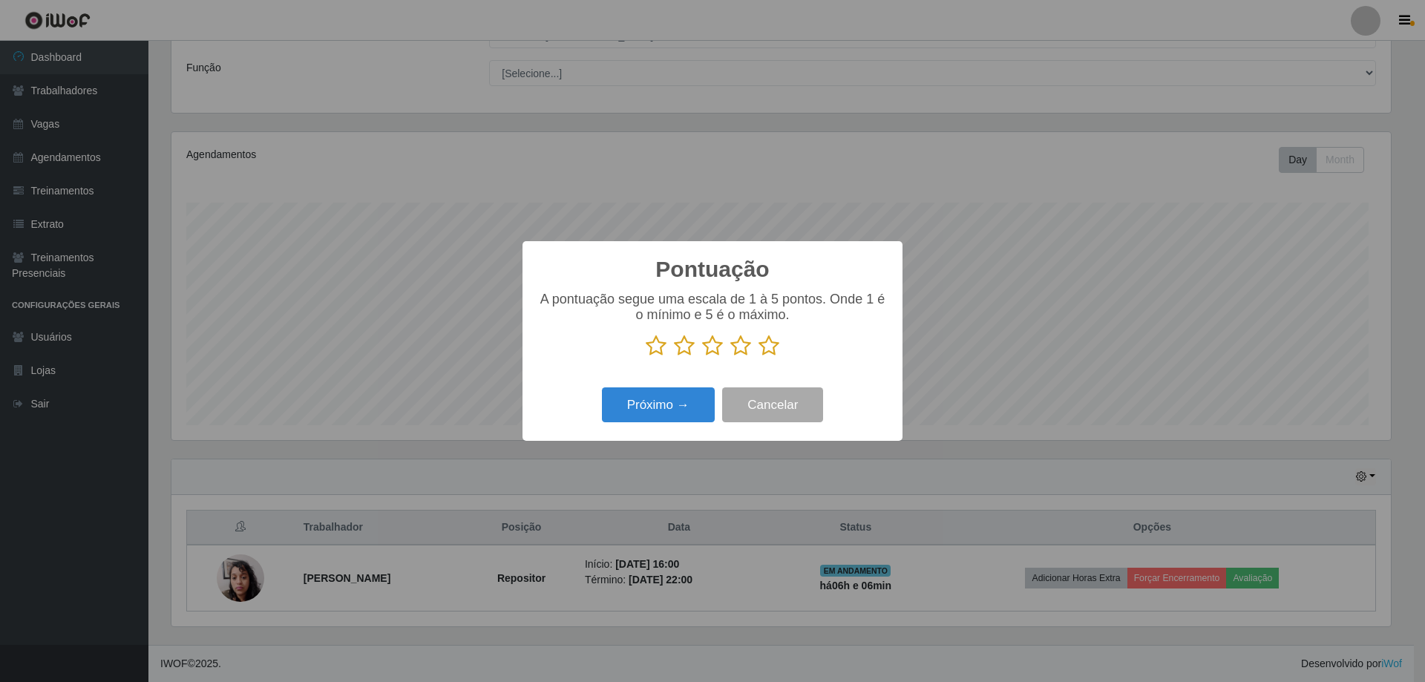
click at [744, 347] on icon at bounding box center [740, 346] width 21 height 22
click at [730, 357] on input "radio" at bounding box center [730, 357] width 0 height 0
click at [772, 350] on icon at bounding box center [769, 346] width 21 height 22
click at [759, 357] on input "radio" at bounding box center [759, 357] width 0 height 0
click at [667, 422] on button "Próximo →" at bounding box center [658, 404] width 113 height 35
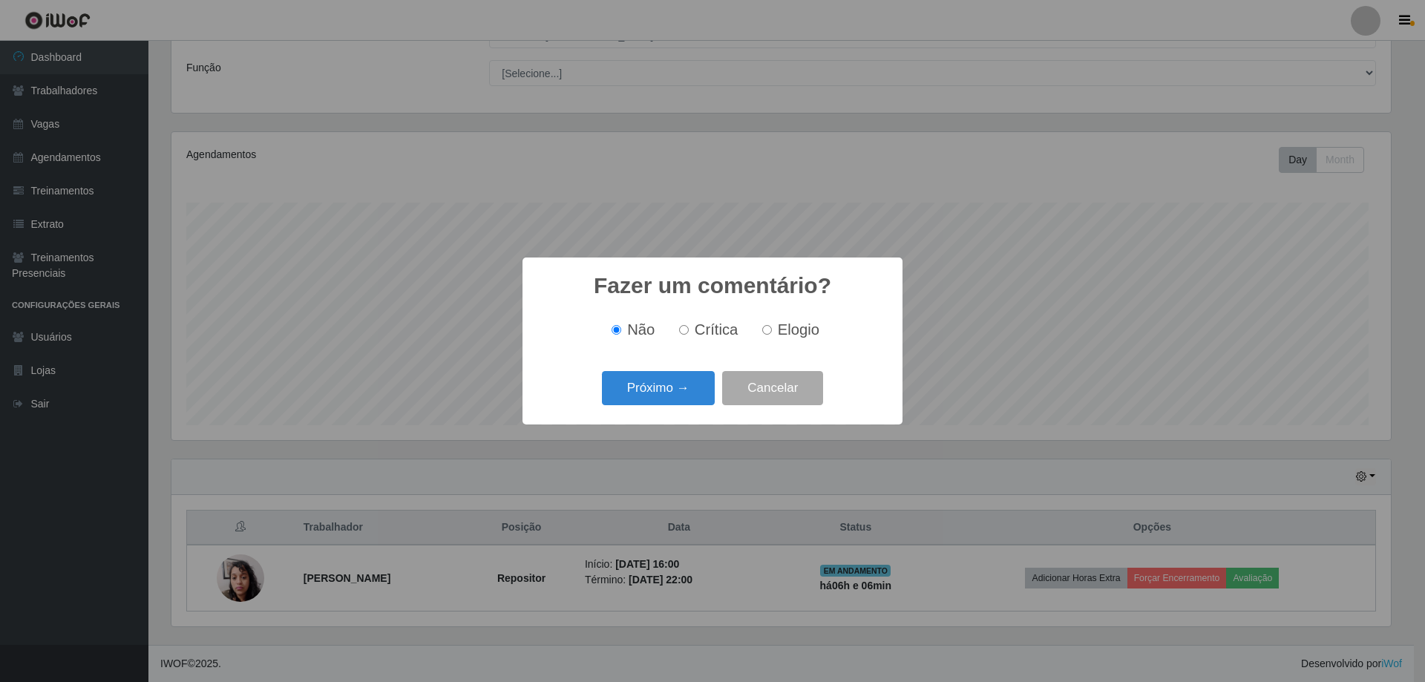
click at [791, 333] on span "Elogio" at bounding box center [799, 329] width 42 height 16
click at [772, 333] on input "Elogio" at bounding box center [767, 330] width 10 height 10
radio input "true"
click at [653, 405] on button "Próximo →" at bounding box center [658, 388] width 113 height 35
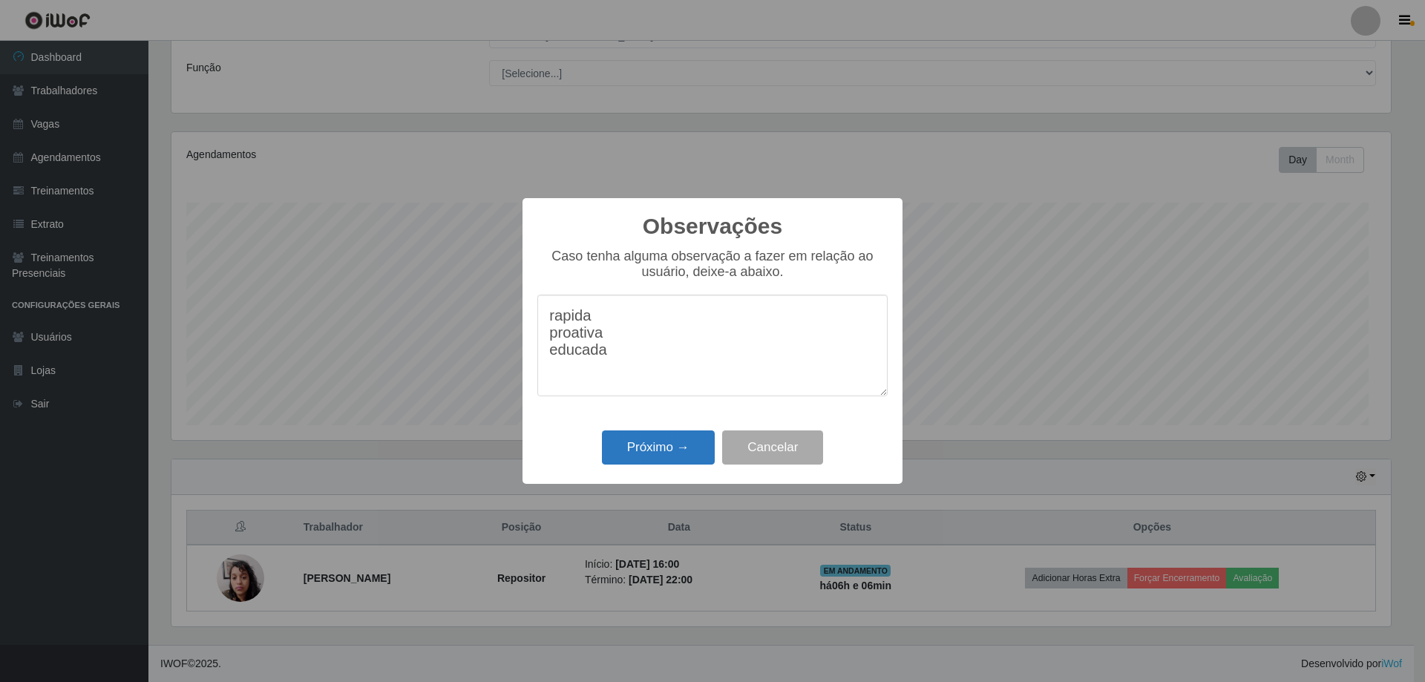
type textarea "rapida proativa educada"
click at [644, 465] on button "Próximo →" at bounding box center [658, 448] width 113 height 35
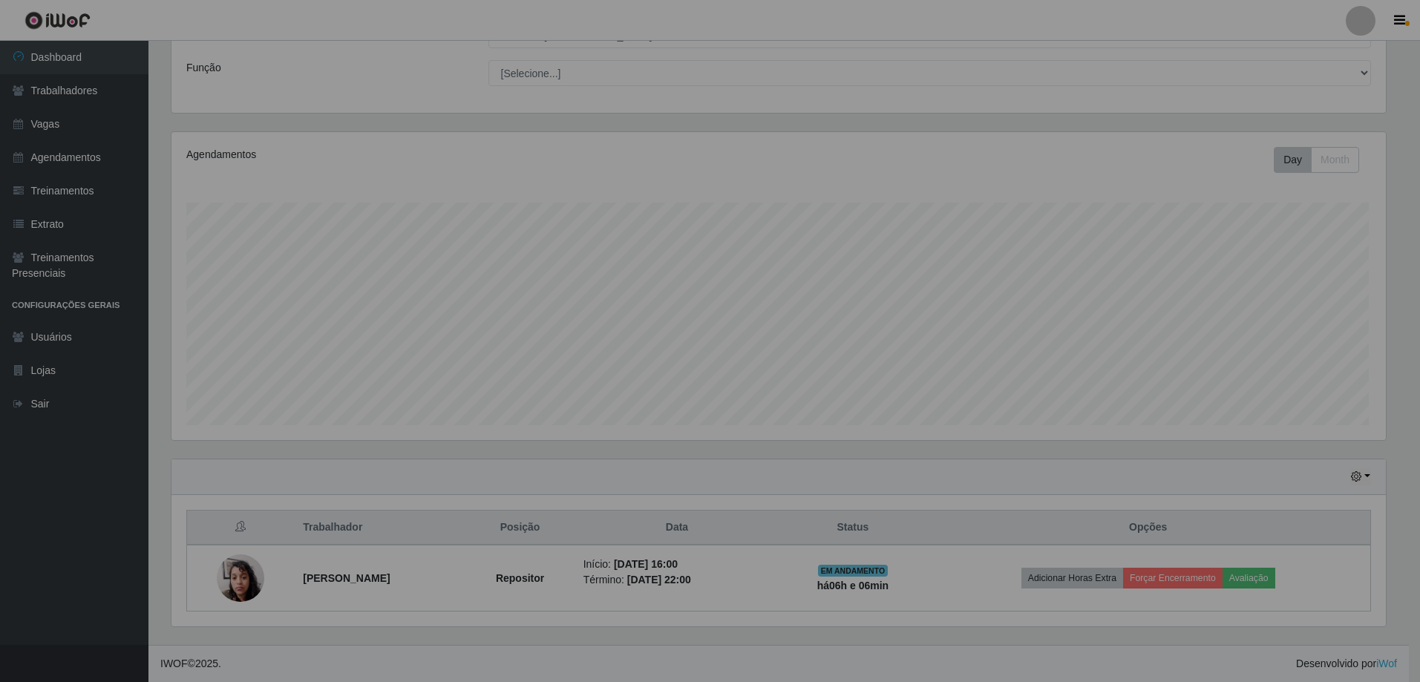
scroll to position [322, 1225]
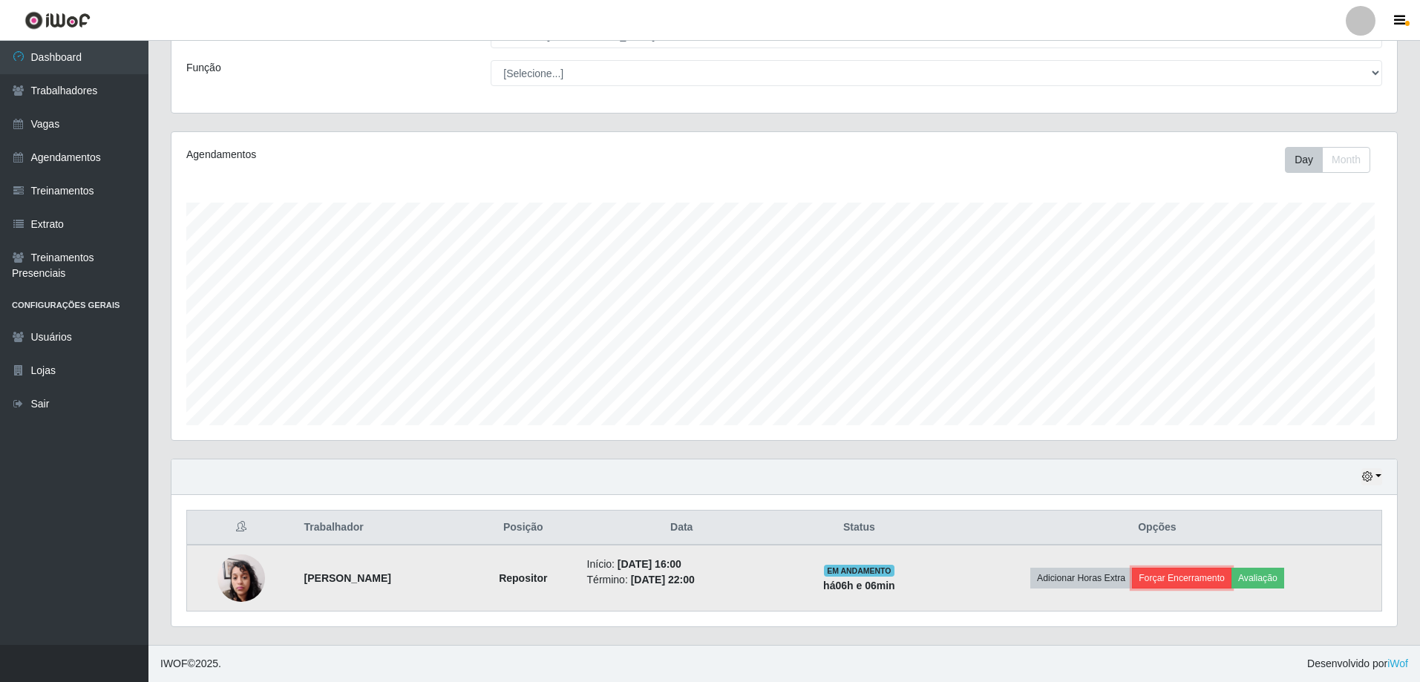
click at [1191, 568] on button "Forçar Encerramento" at bounding box center [1181, 578] width 99 height 21
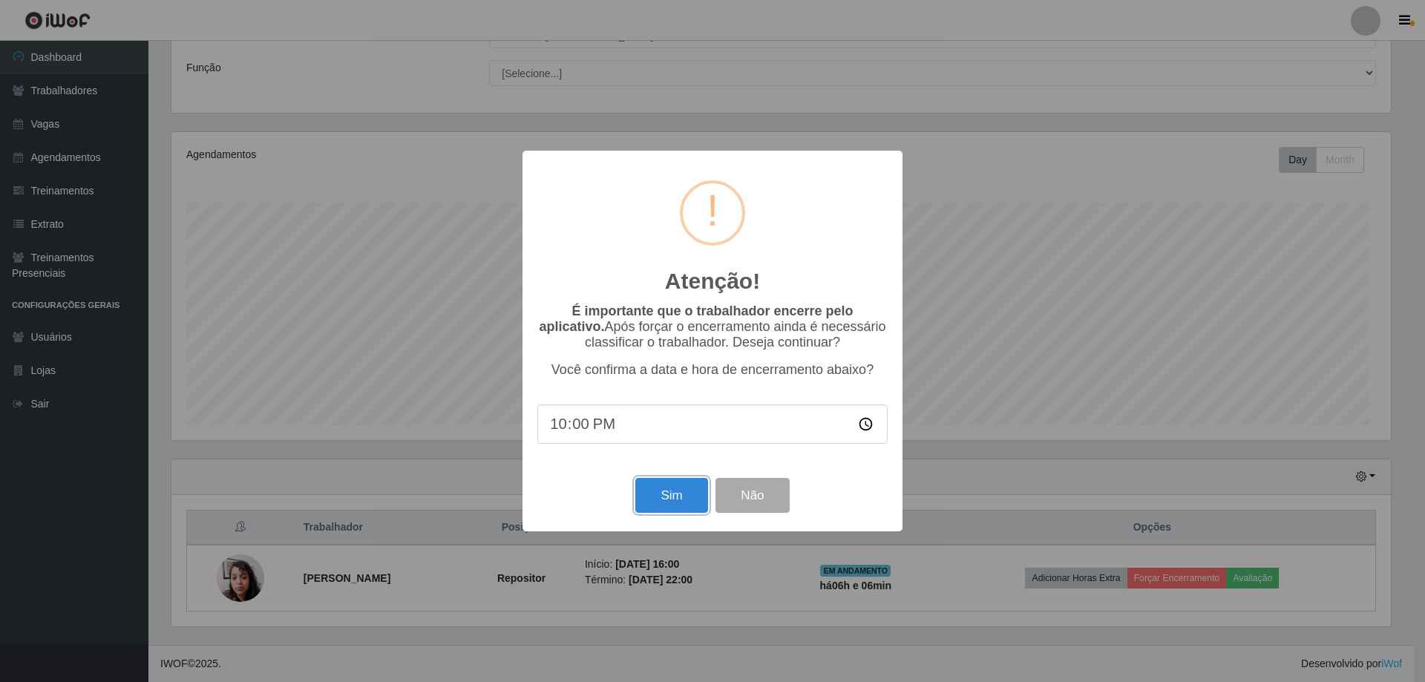
click at [666, 513] on button "Sim" at bounding box center [671, 495] width 72 height 35
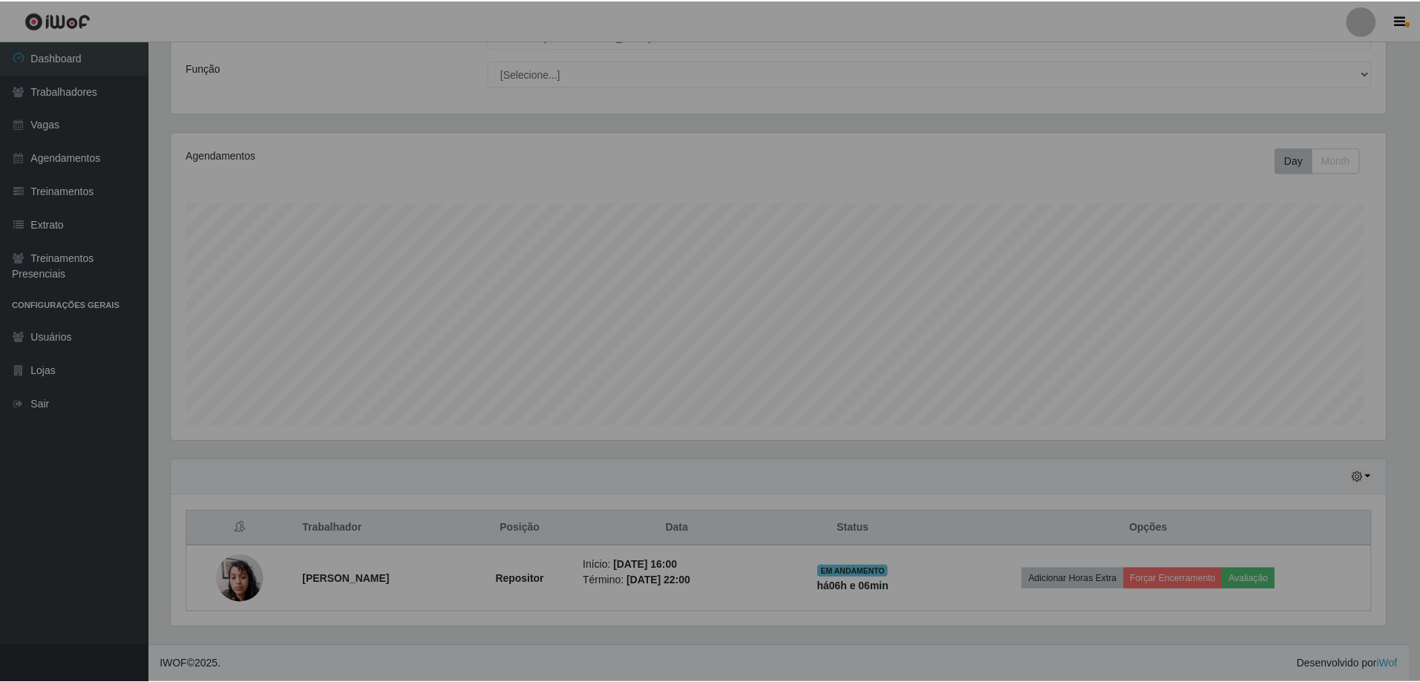
scroll to position [741936, 741032]
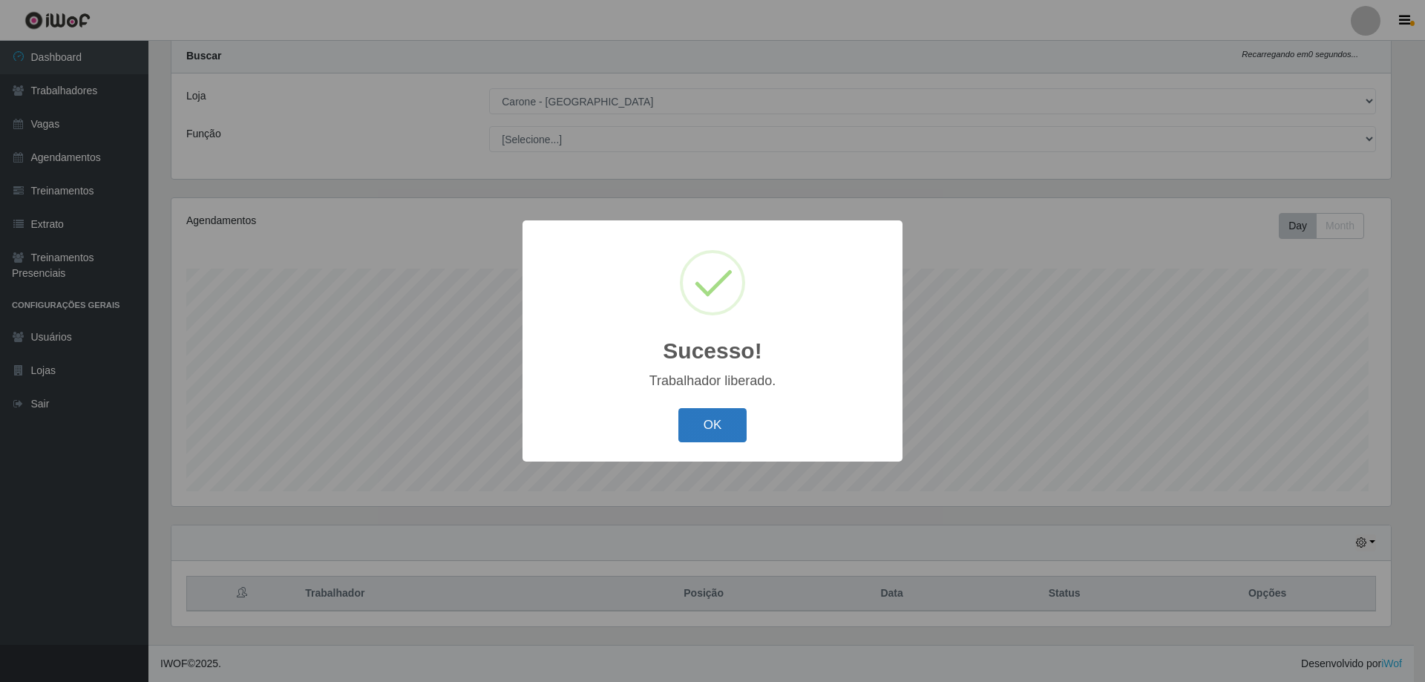
click at [732, 443] on button "OK" at bounding box center [712, 425] width 69 height 35
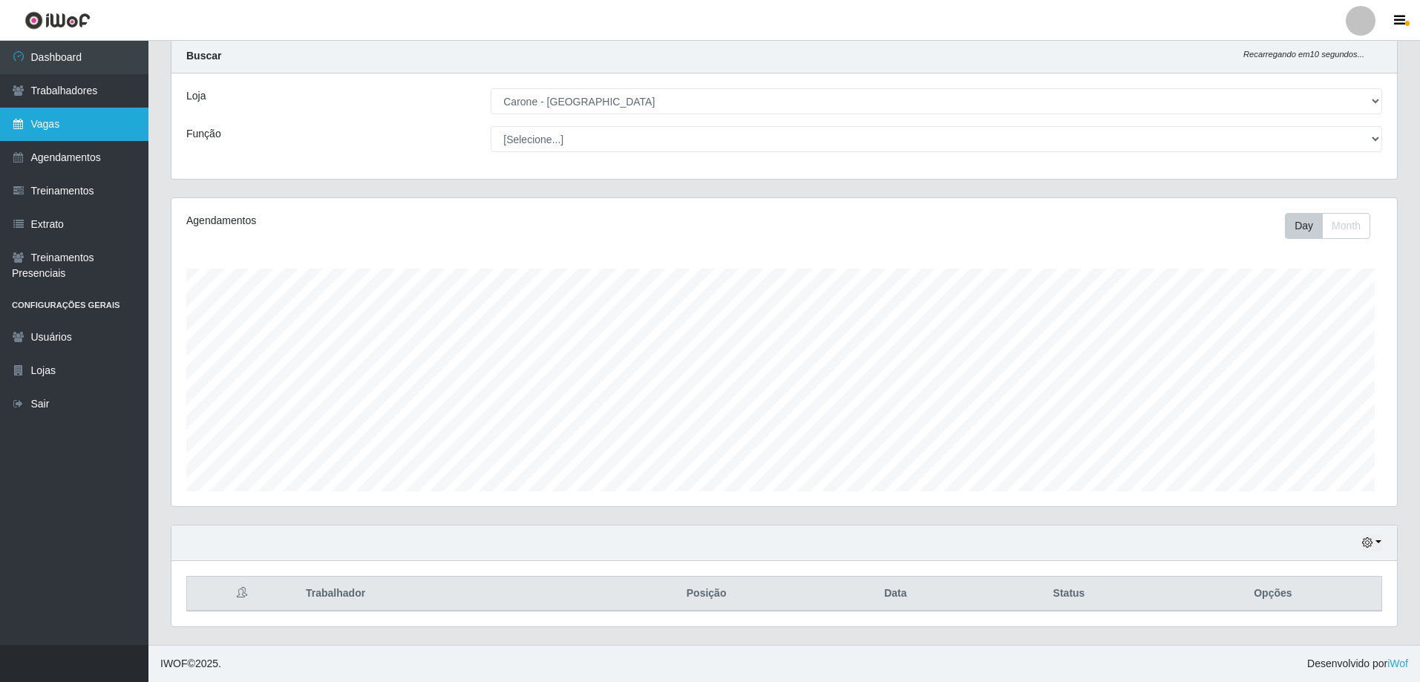
click at [108, 141] on link "Vagas" at bounding box center [74, 124] width 148 height 33
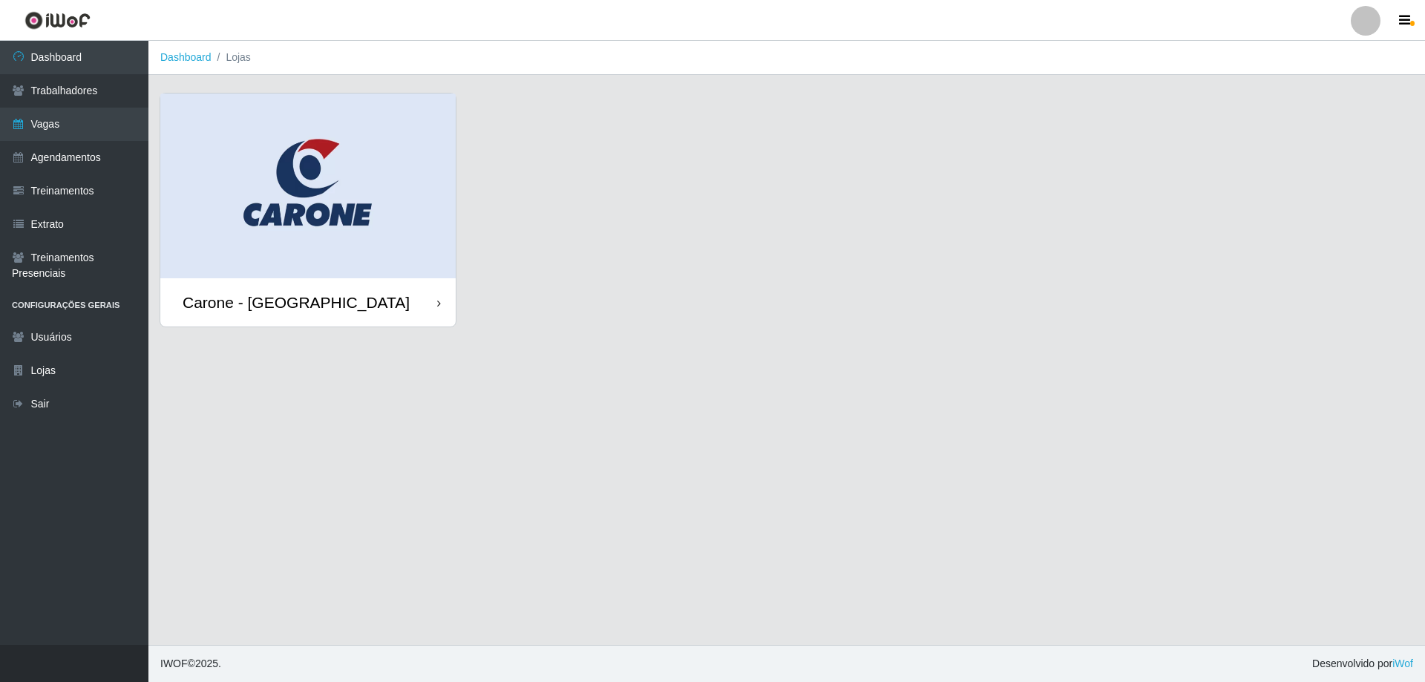
click at [366, 278] on div "Carone - [GEOGRAPHIC_DATA]" at bounding box center [307, 302] width 295 height 48
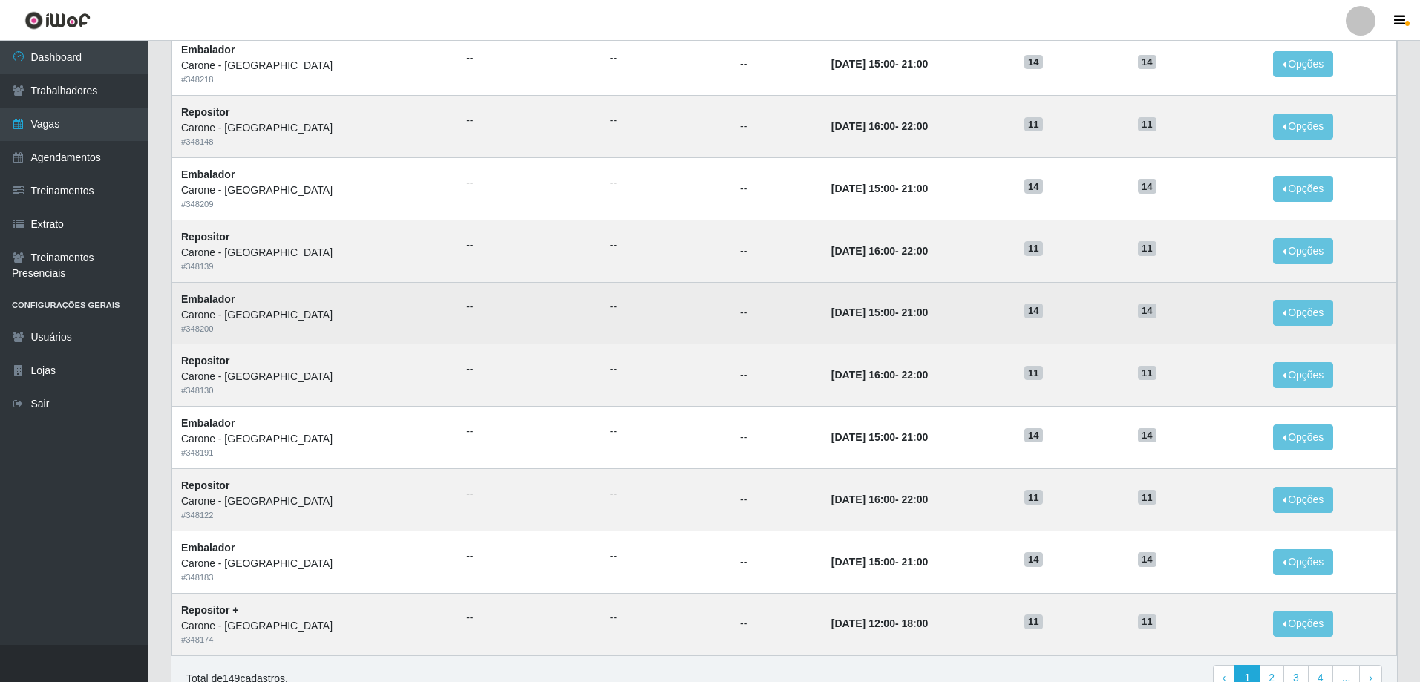
scroll to position [297, 0]
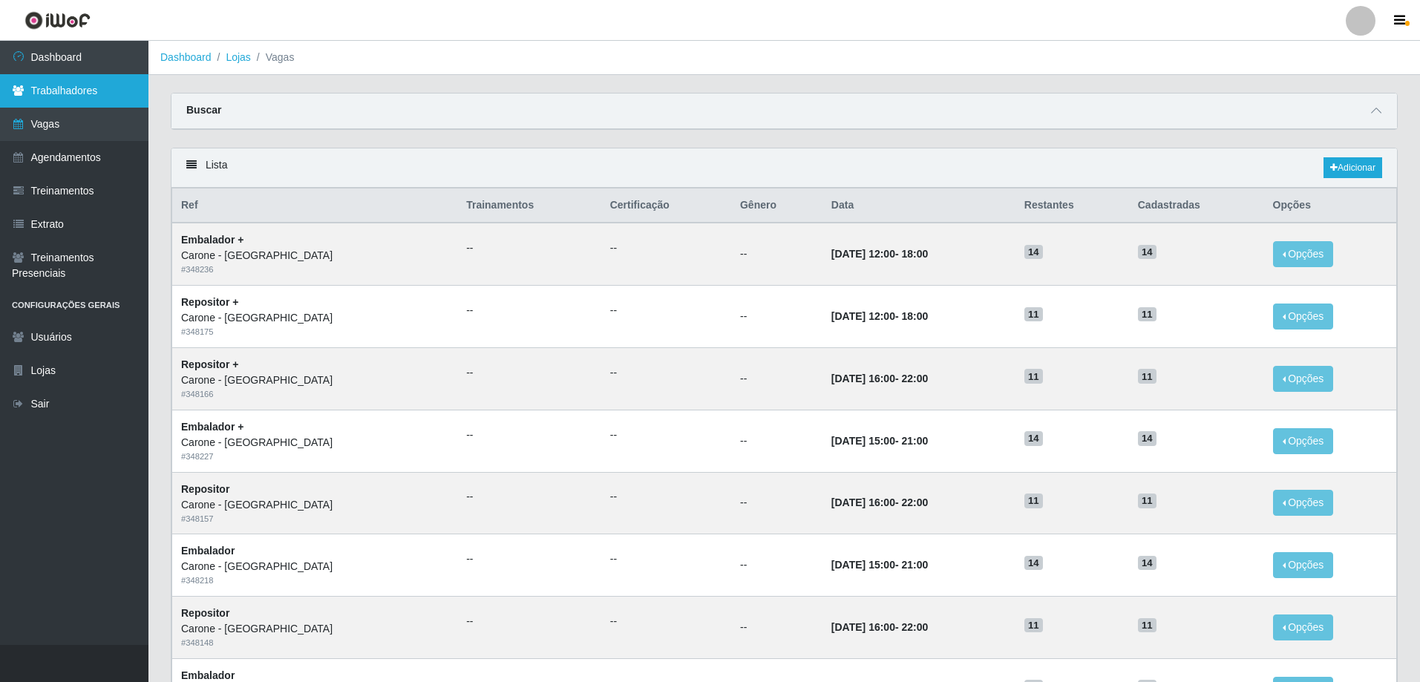
click at [101, 94] on link "Trabalhadores" at bounding box center [74, 90] width 148 height 33
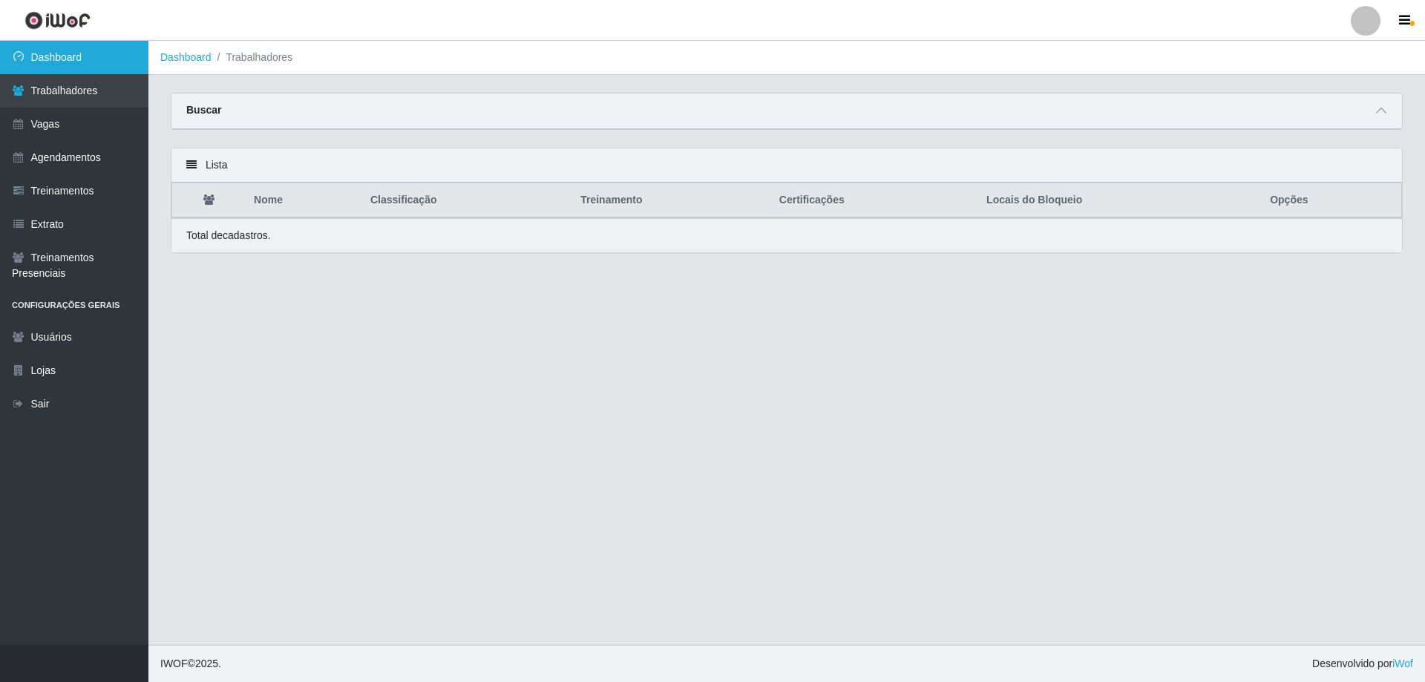
click at [73, 50] on link "Dashboard" at bounding box center [74, 57] width 148 height 33
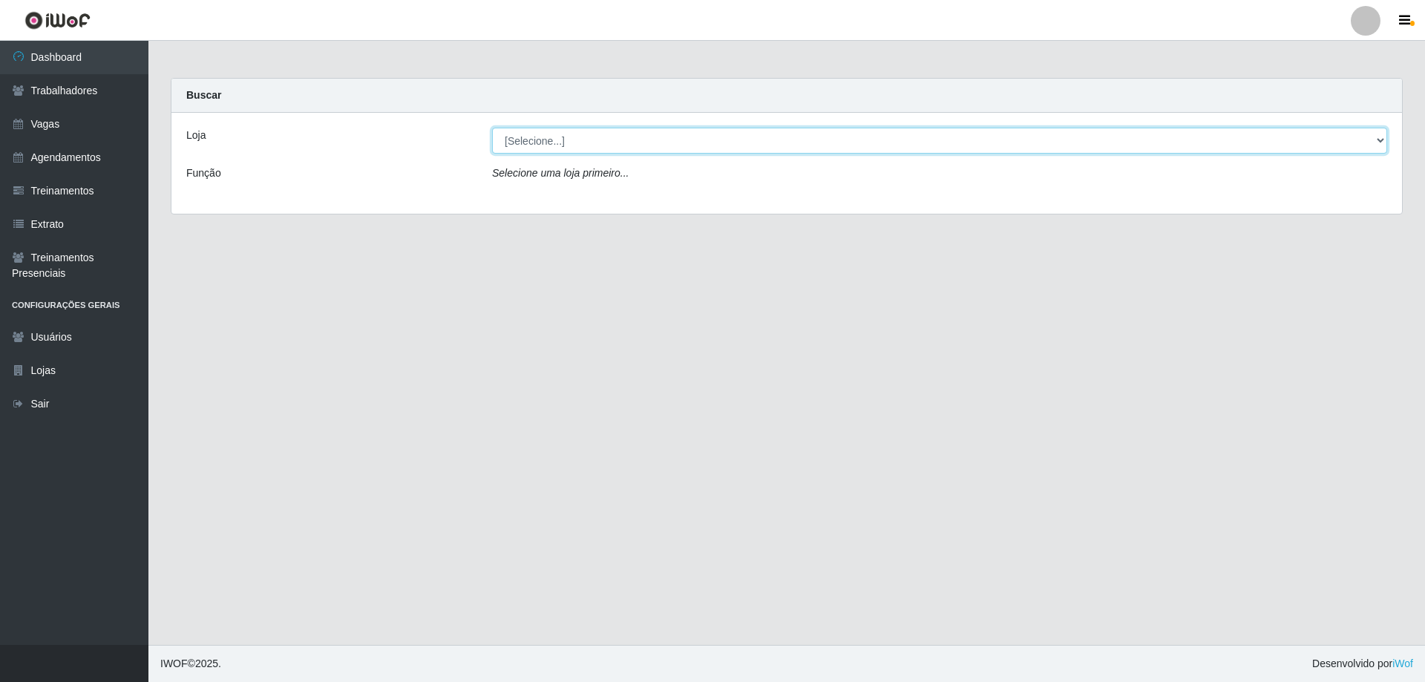
click at [517, 144] on select "[Selecione...] [GEOGRAPHIC_DATA] - [GEOGRAPHIC_DATA]" at bounding box center [939, 141] width 895 height 26
select select "524"
click at [494, 140] on select "[Selecione...] [GEOGRAPHIC_DATA] - [GEOGRAPHIC_DATA]" at bounding box center [939, 141] width 895 height 26
